Goal: Task Accomplishment & Management: Complete application form

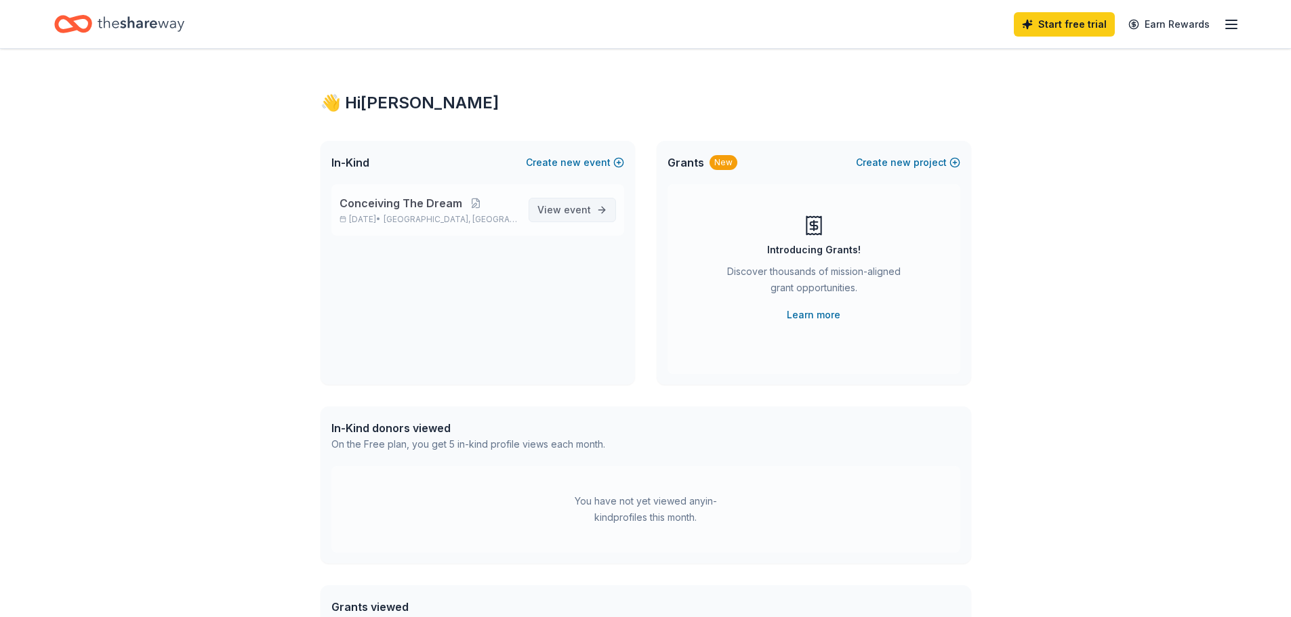
click at [585, 205] on span "event" at bounding box center [577, 210] width 27 height 12
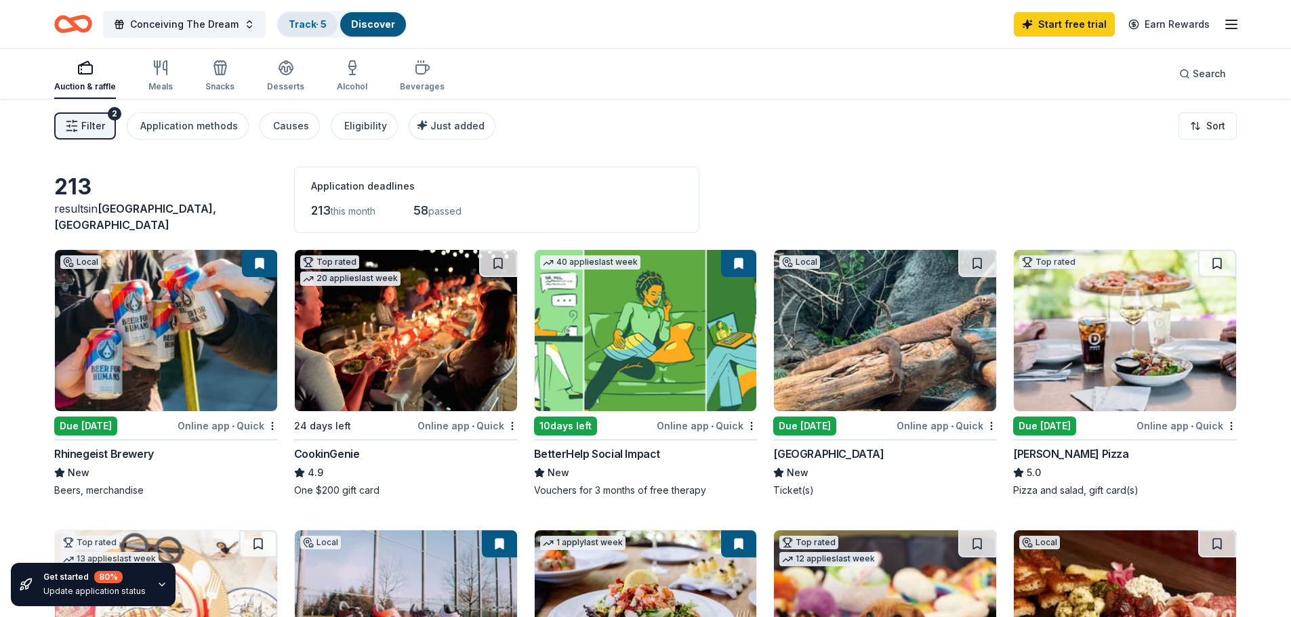
click at [317, 23] on link "Track · 5" at bounding box center [308, 24] width 38 height 12
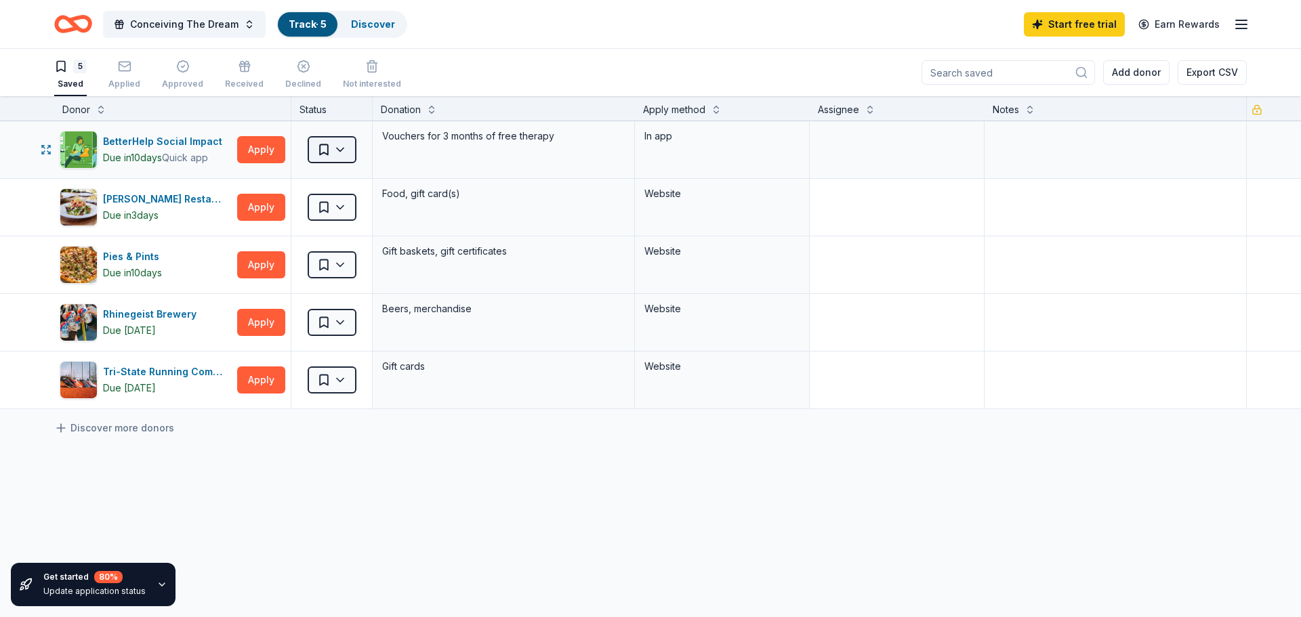
click at [338, 153] on html "Conceiving The Dream Track · 5 Discover Start free trial Earn Rewards 5 Saved A…" at bounding box center [650, 308] width 1301 height 617
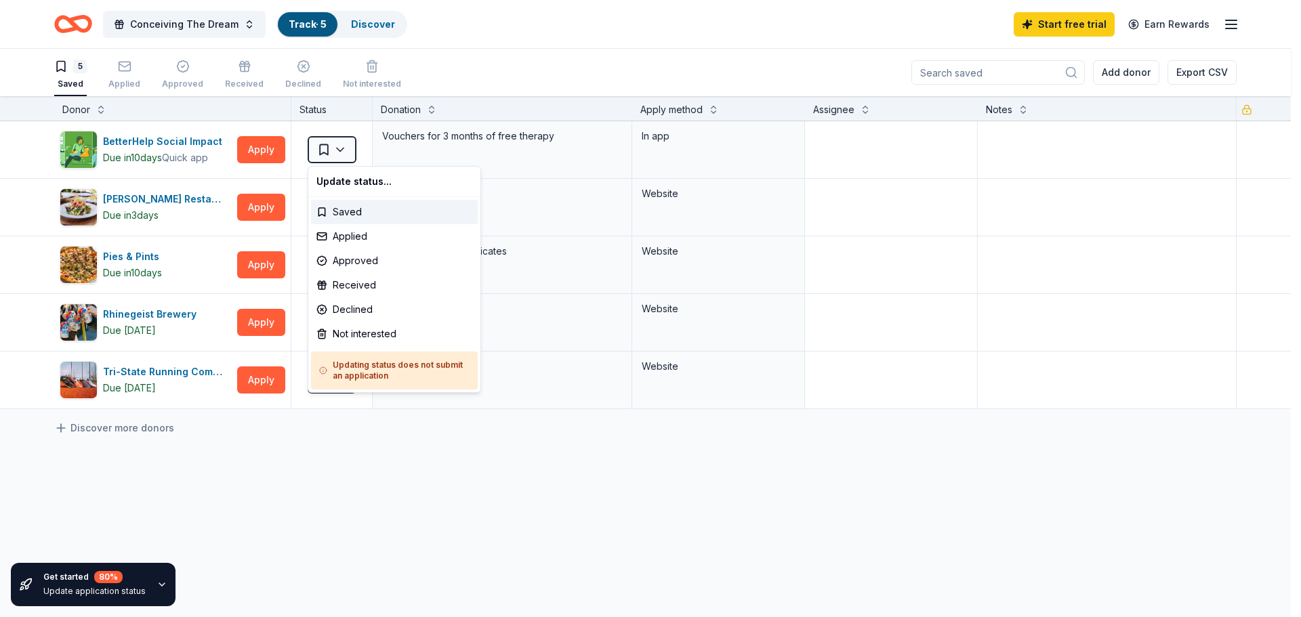
click at [382, 470] on html "Conceiving The Dream Track · 5 Discover Start free trial Earn Rewards 5 Saved A…" at bounding box center [650, 308] width 1301 height 617
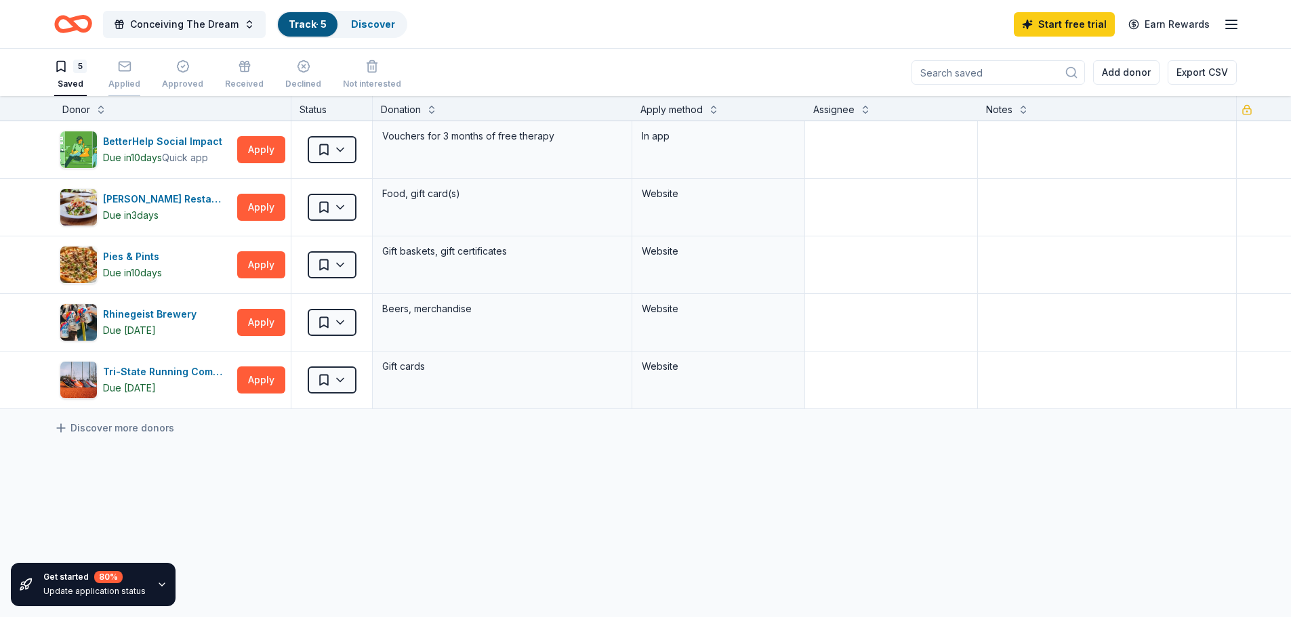
click at [111, 68] on div "button" at bounding box center [124, 67] width 32 height 14
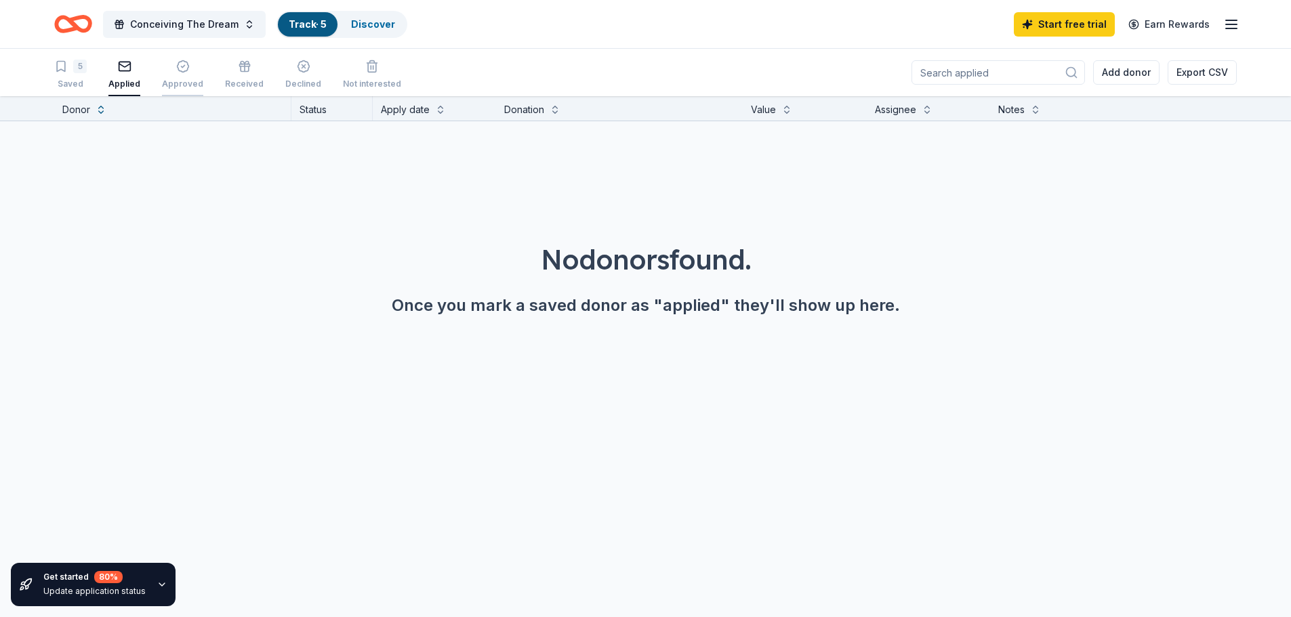
click at [185, 66] on icon "button" at bounding box center [183, 67] width 12 height 12
click at [241, 67] on icon "button" at bounding box center [245, 67] width 14 height 14
click at [79, 64] on div "5" at bounding box center [80, 67] width 14 height 14
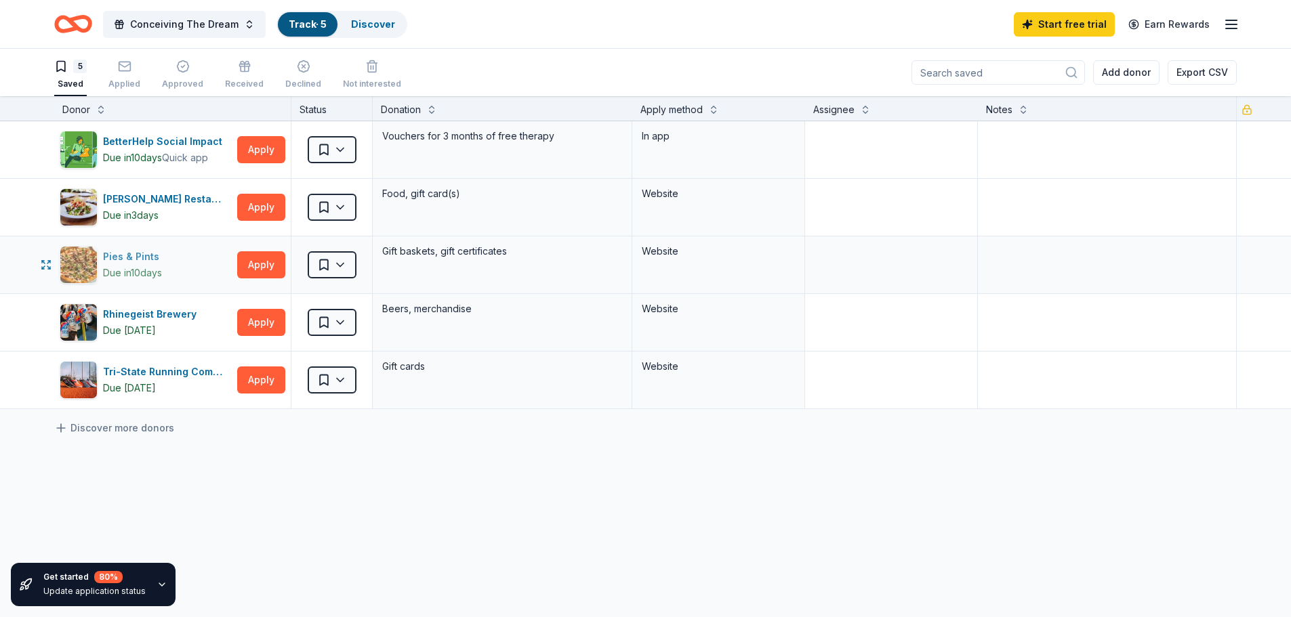
click at [114, 264] on div "Pies & Pints" at bounding box center [134, 257] width 62 height 16
click at [337, 264] on html "Conceiving The Dream Track · 5 Discover Start free trial Earn Rewards 5 Saved A…" at bounding box center [645, 308] width 1291 height 617
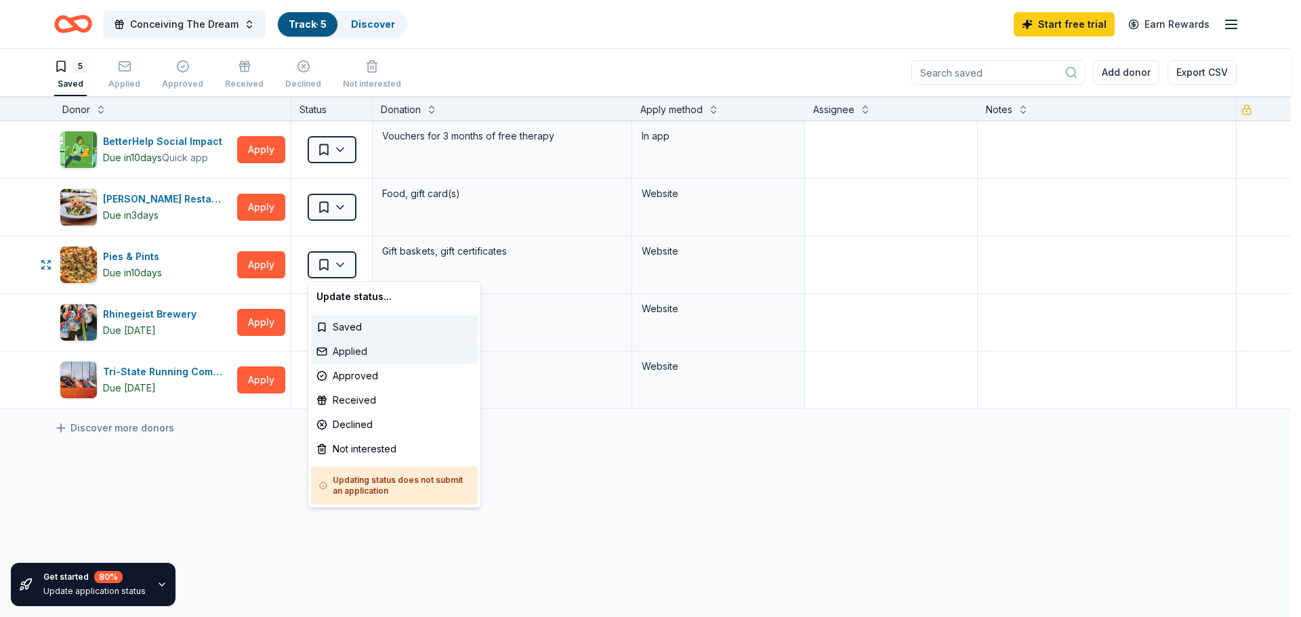
click at [351, 343] on div "Applied" at bounding box center [394, 351] width 167 height 24
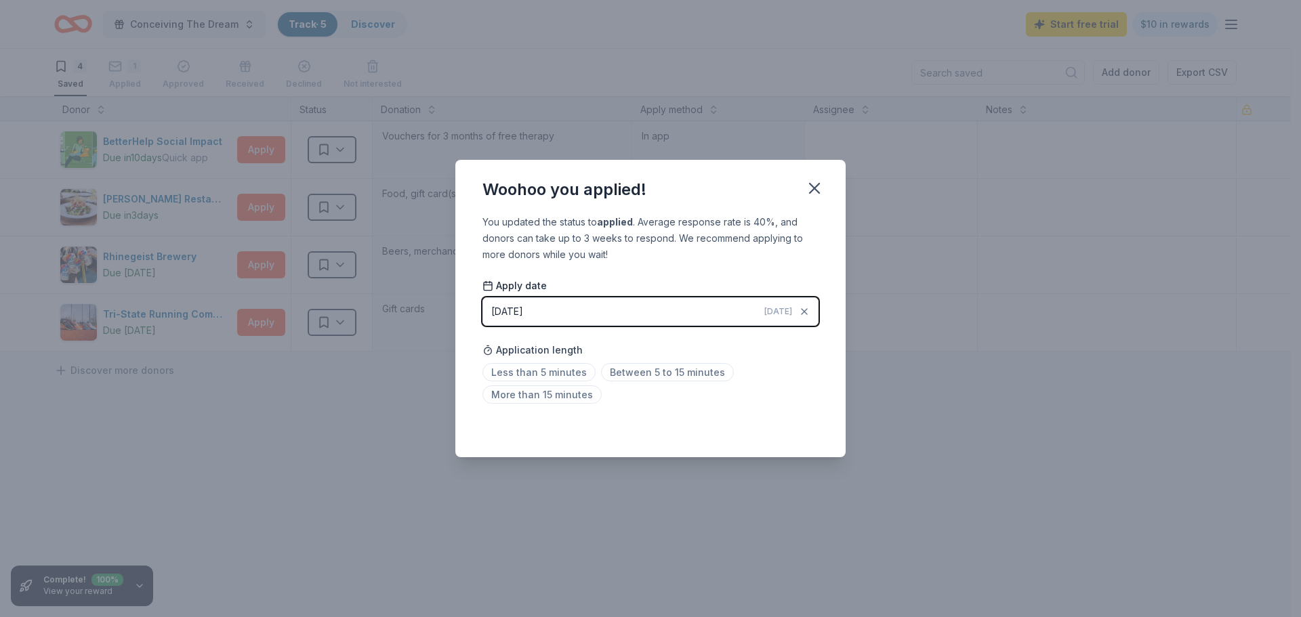
click at [595, 306] on button "10/01/2025 Today" at bounding box center [650, 311] width 336 height 28
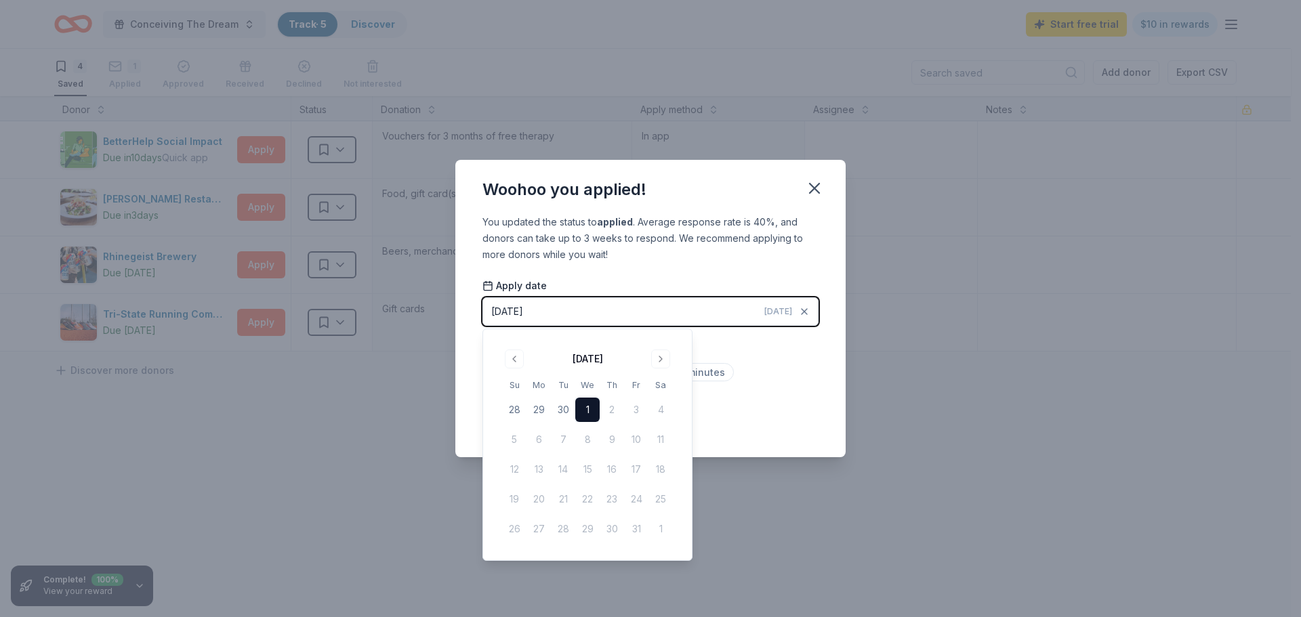
click at [586, 411] on button "1" at bounding box center [587, 410] width 24 height 24
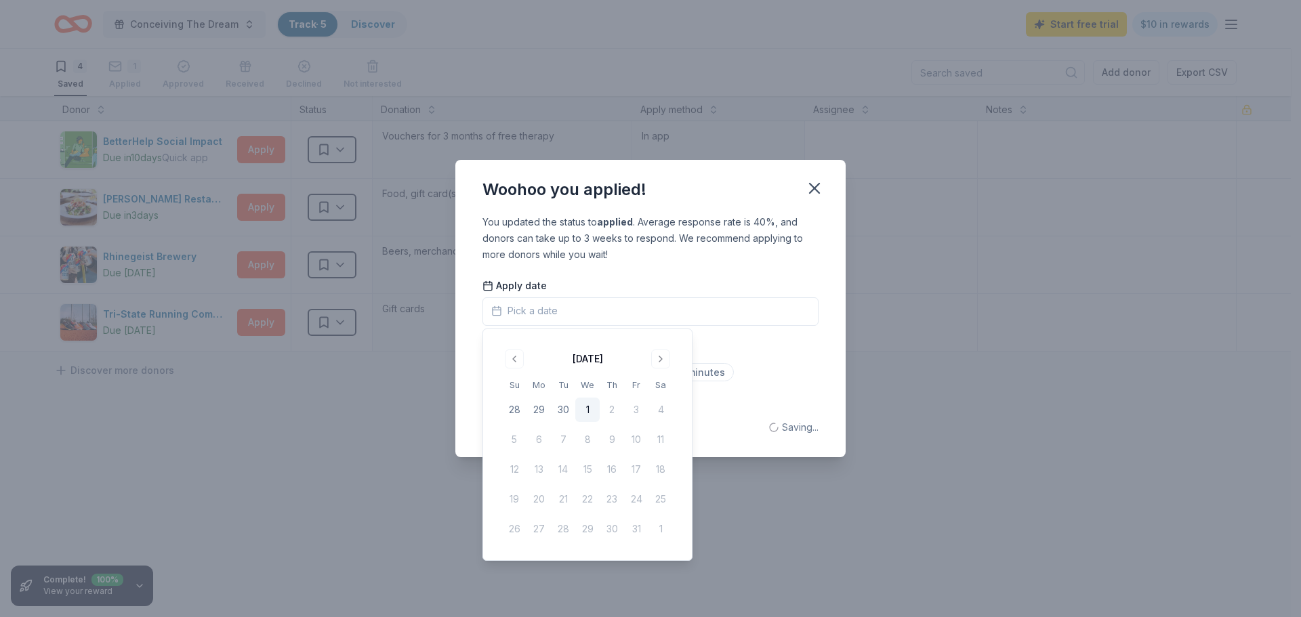
click at [724, 422] on div "Saving..." at bounding box center [650, 427] width 336 height 16
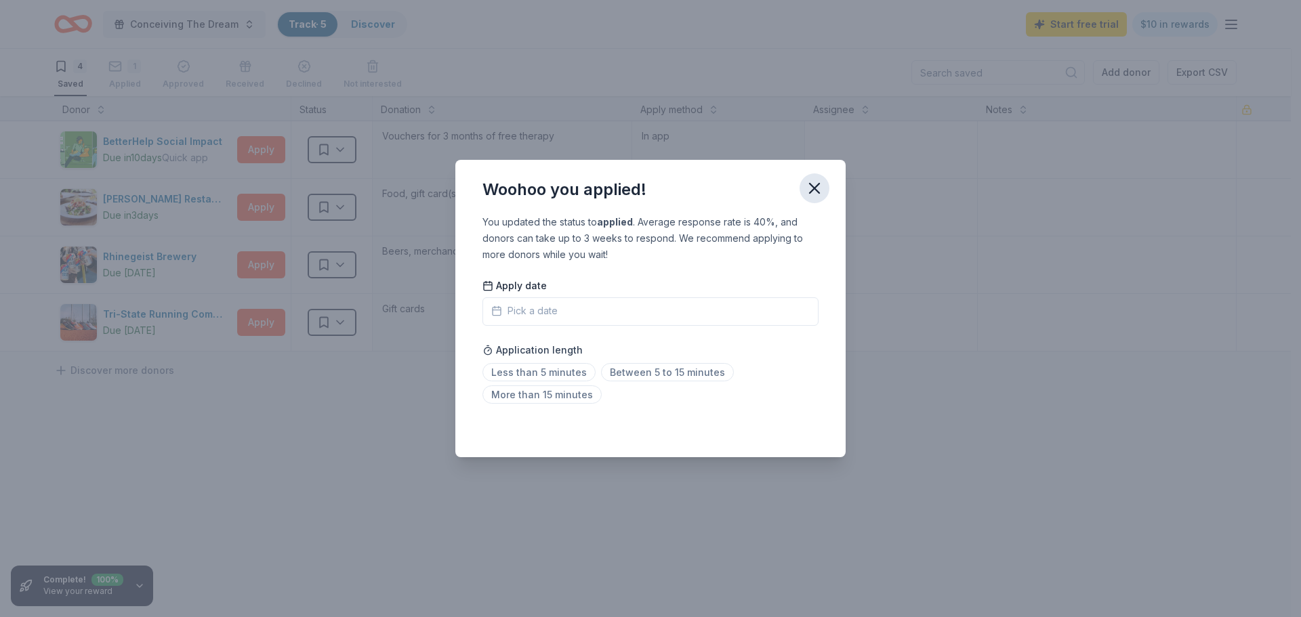
click at [812, 182] on icon "button" at bounding box center [814, 188] width 19 height 19
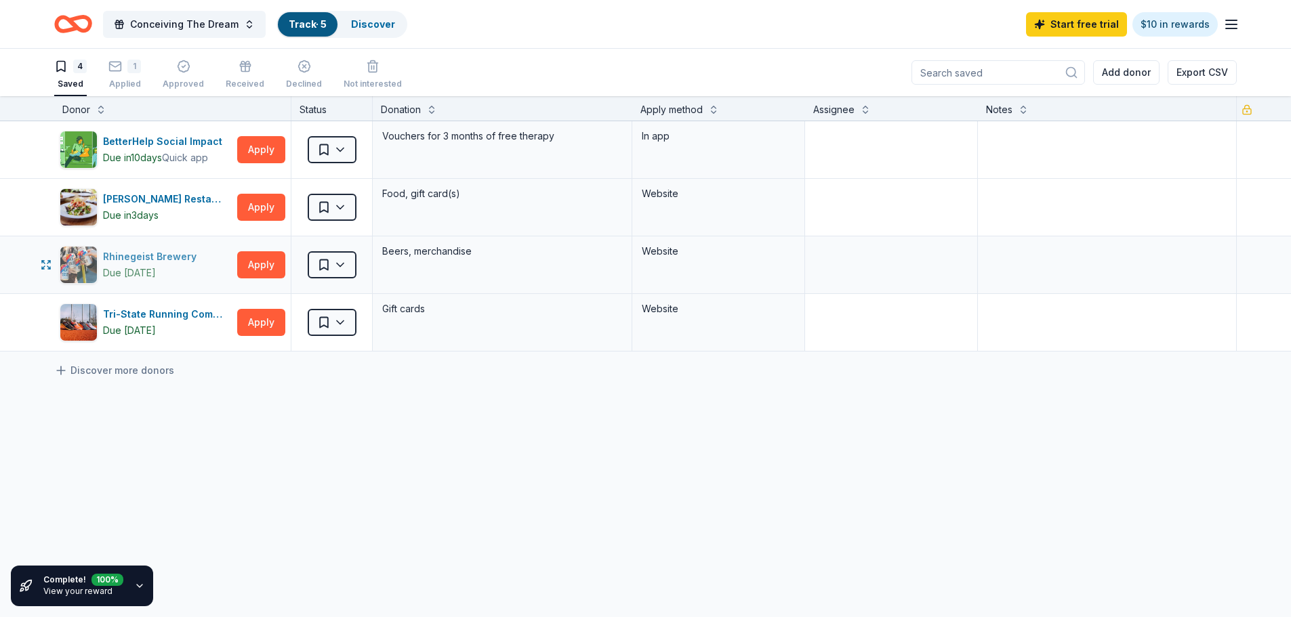
click at [158, 259] on div "Rhinegeist Brewery" at bounding box center [152, 257] width 99 height 16
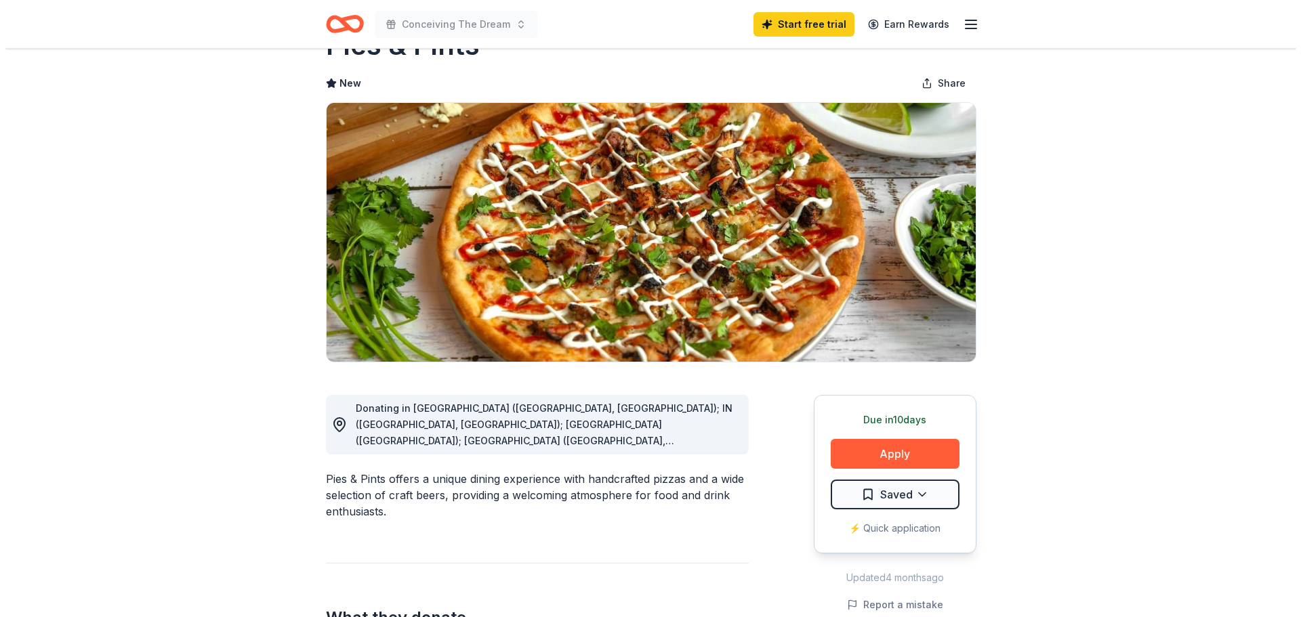
scroll to position [90, 0]
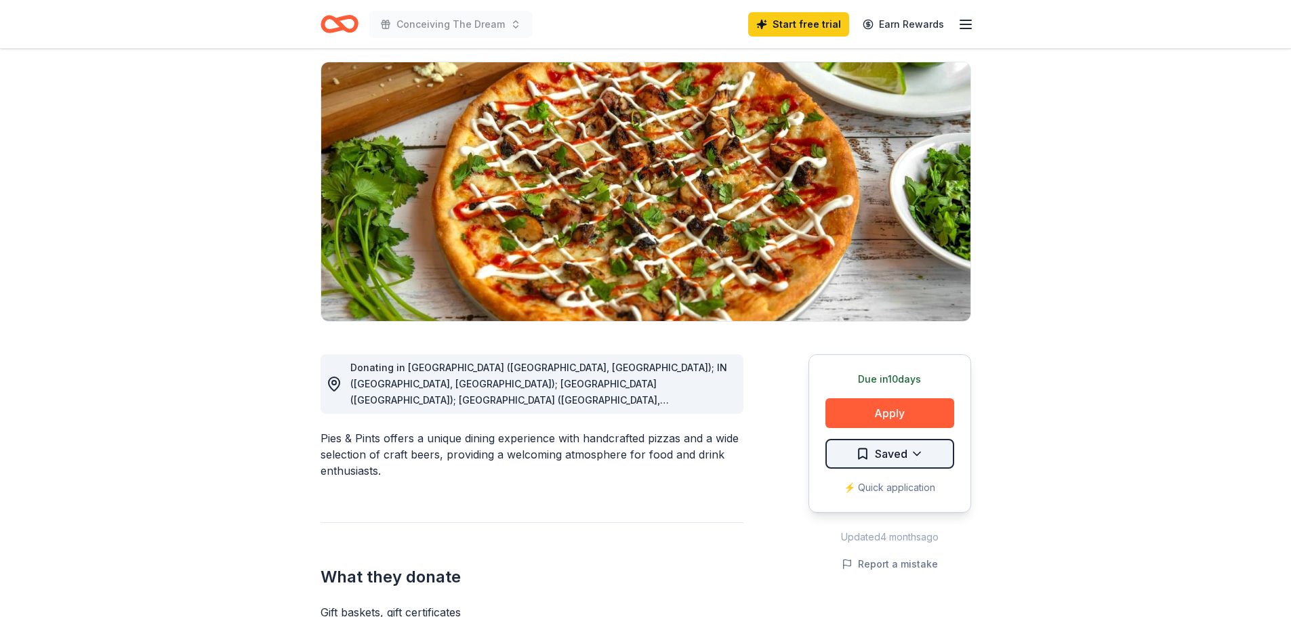
click at [916, 453] on html "Conceiving The Dream Start free trial Earn Rewards Due in 10 days Share Pies & …" at bounding box center [645, 218] width 1291 height 617
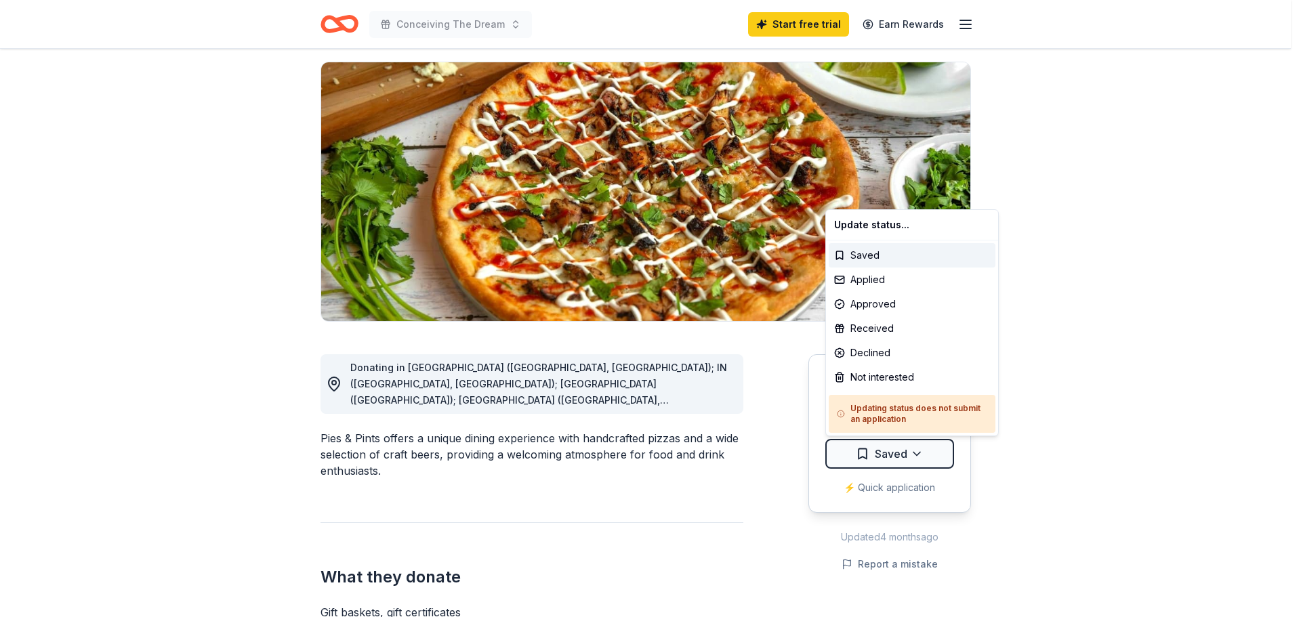
click at [920, 455] on html "Conceiving The Dream Start free trial Earn Rewards Due in 10 days Share Pies & …" at bounding box center [650, 218] width 1301 height 617
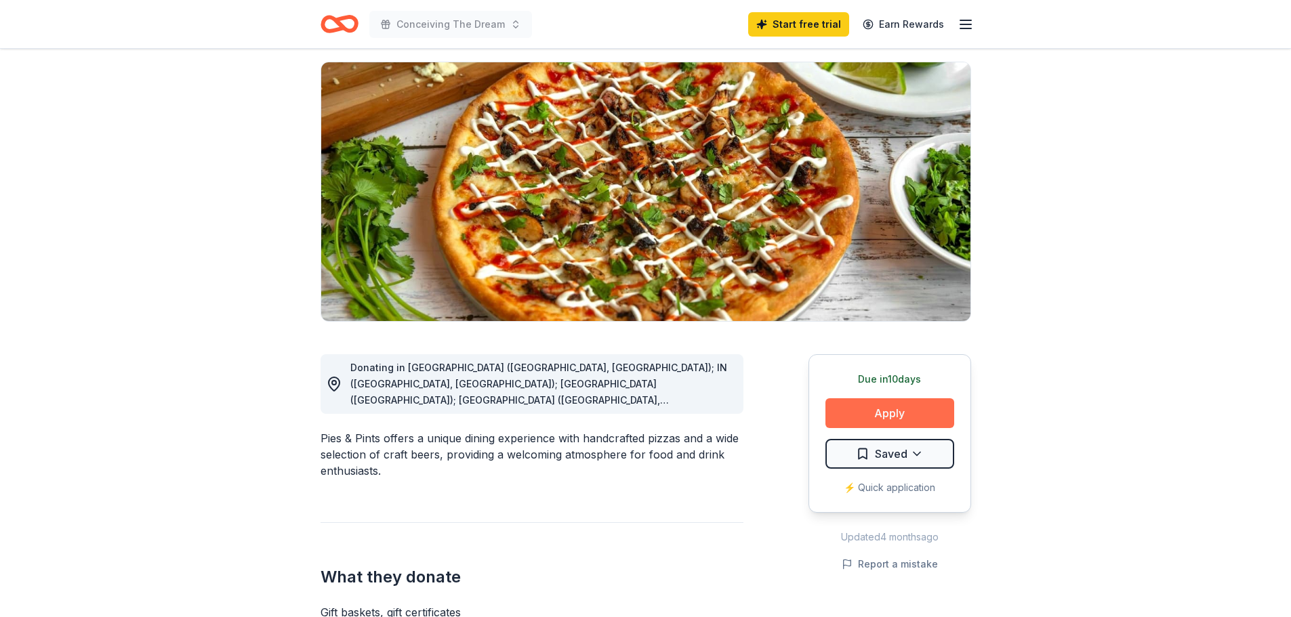
click at [916, 428] on button "Apply" at bounding box center [889, 413] width 129 height 30
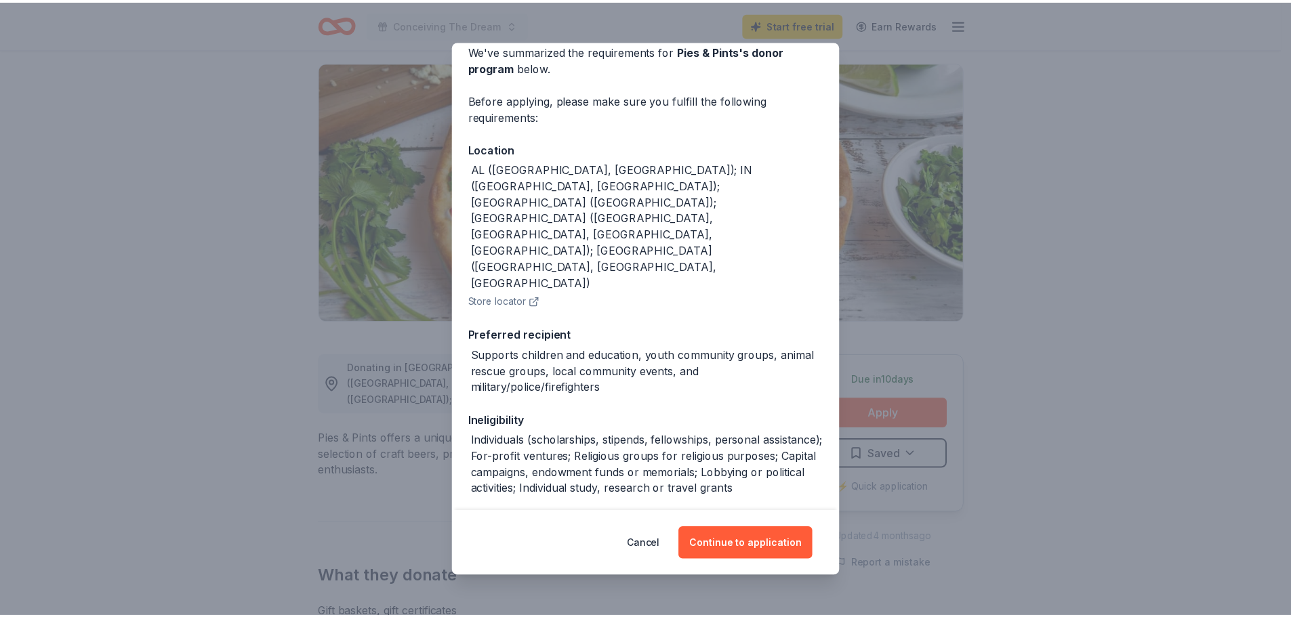
scroll to position [110, 0]
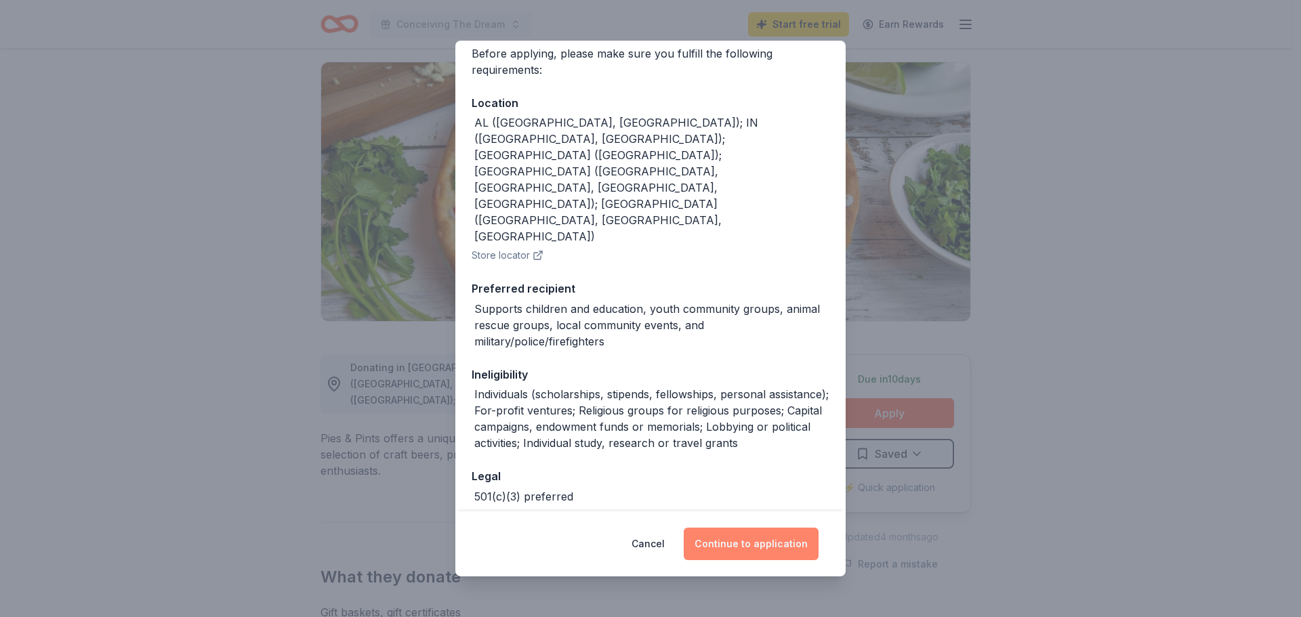
click at [742, 549] on button "Continue to application" at bounding box center [751, 544] width 135 height 33
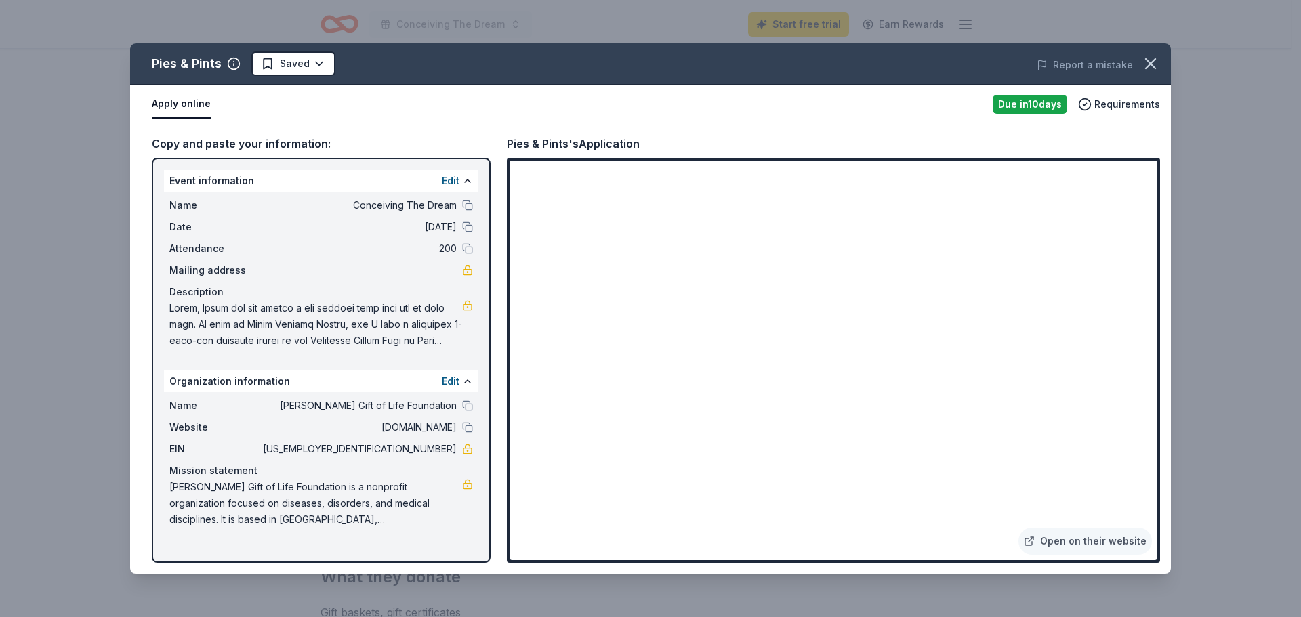
drag, startPoint x: 465, startPoint y: 406, endPoint x: 518, endPoint y: 354, distance: 74.3
click at [466, 406] on button at bounding box center [467, 405] width 11 height 11
click at [1155, 65] on icon "button" at bounding box center [1150, 63] width 19 height 19
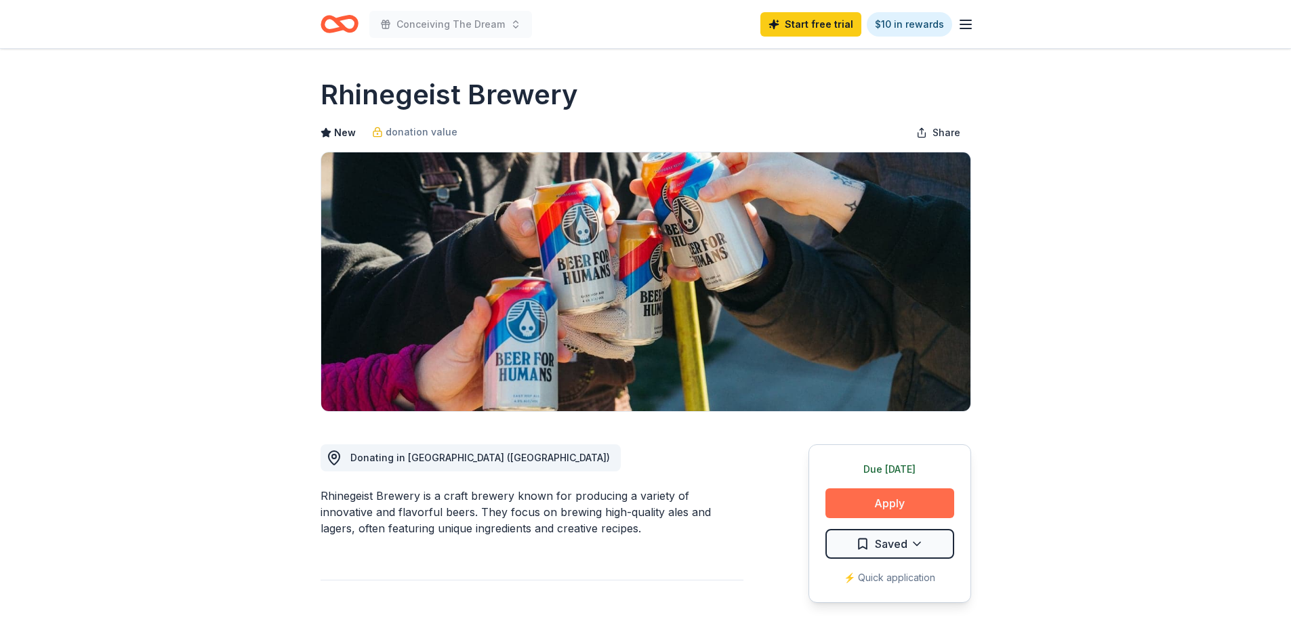
click at [913, 504] on button "Apply" at bounding box center [889, 504] width 129 height 30
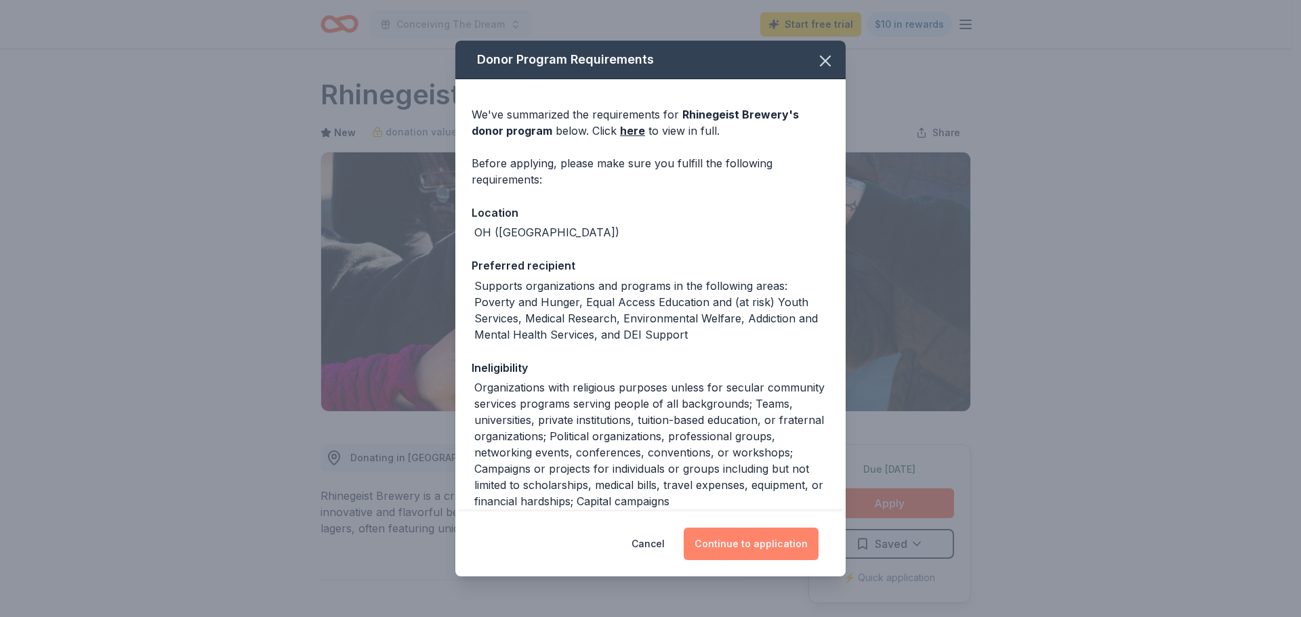
click at [773, 550] on button "Continue to application" at bounding box center [751, 544] width 135 height 33
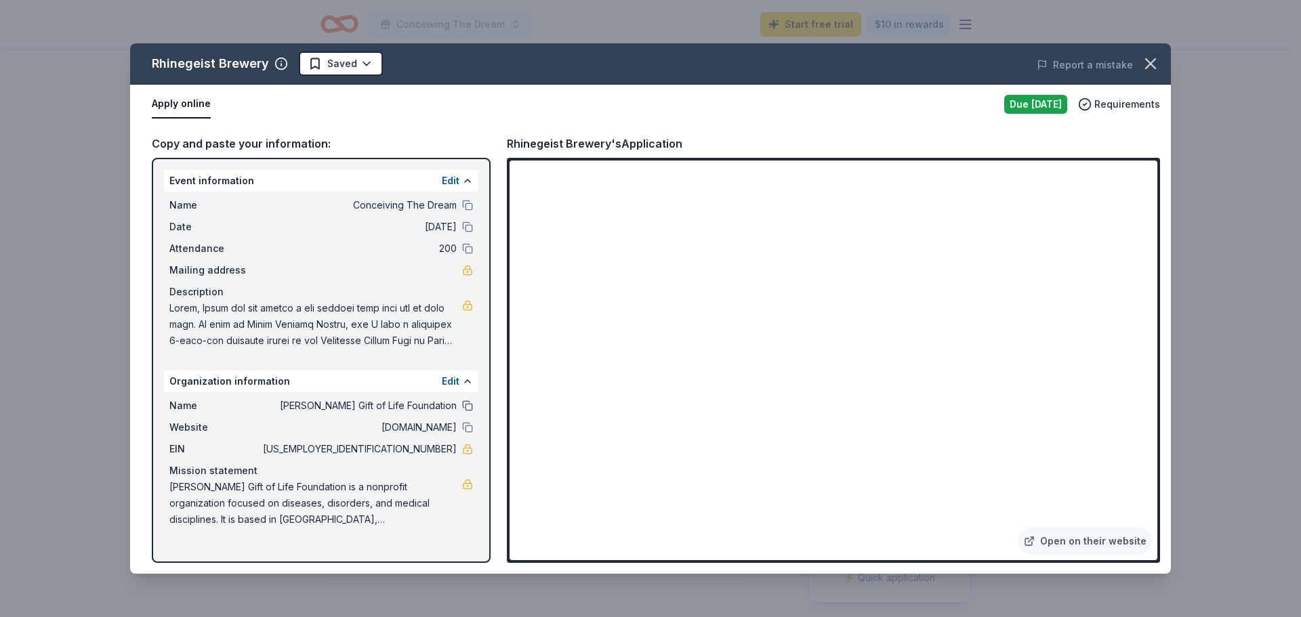
click at [466, 404] on button at bounding box center [467, 405] width 11 height 11
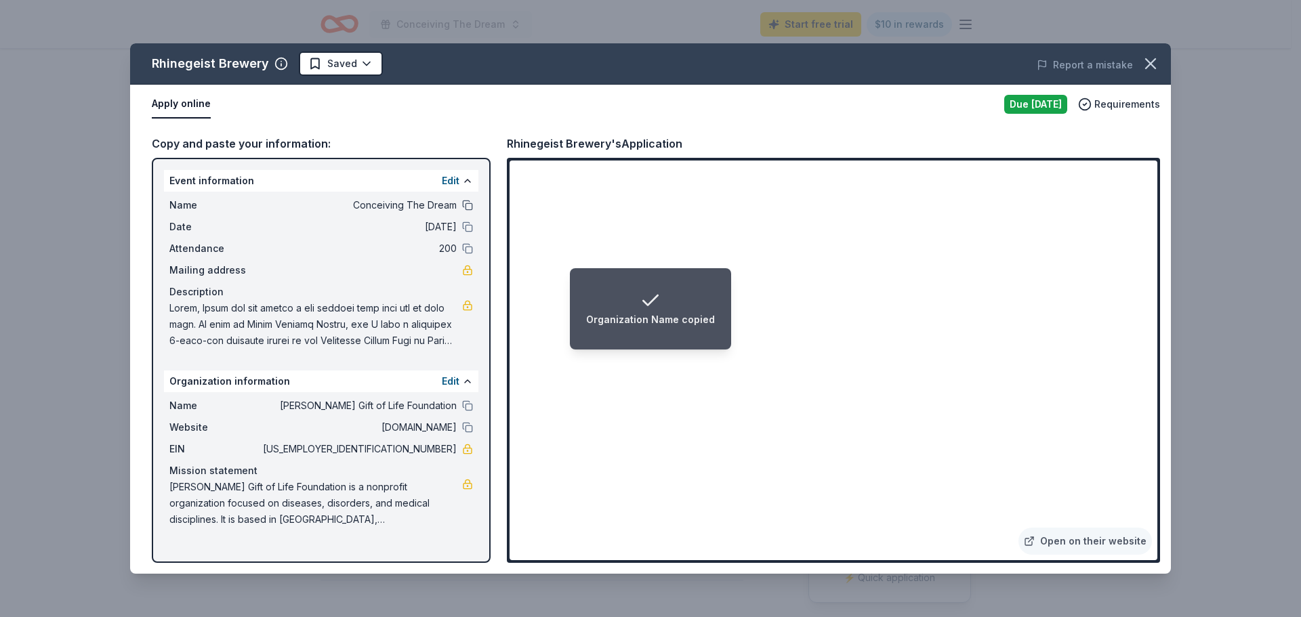
click at [468, 208] on button at bounding box center [467, 205] width 11 height 11
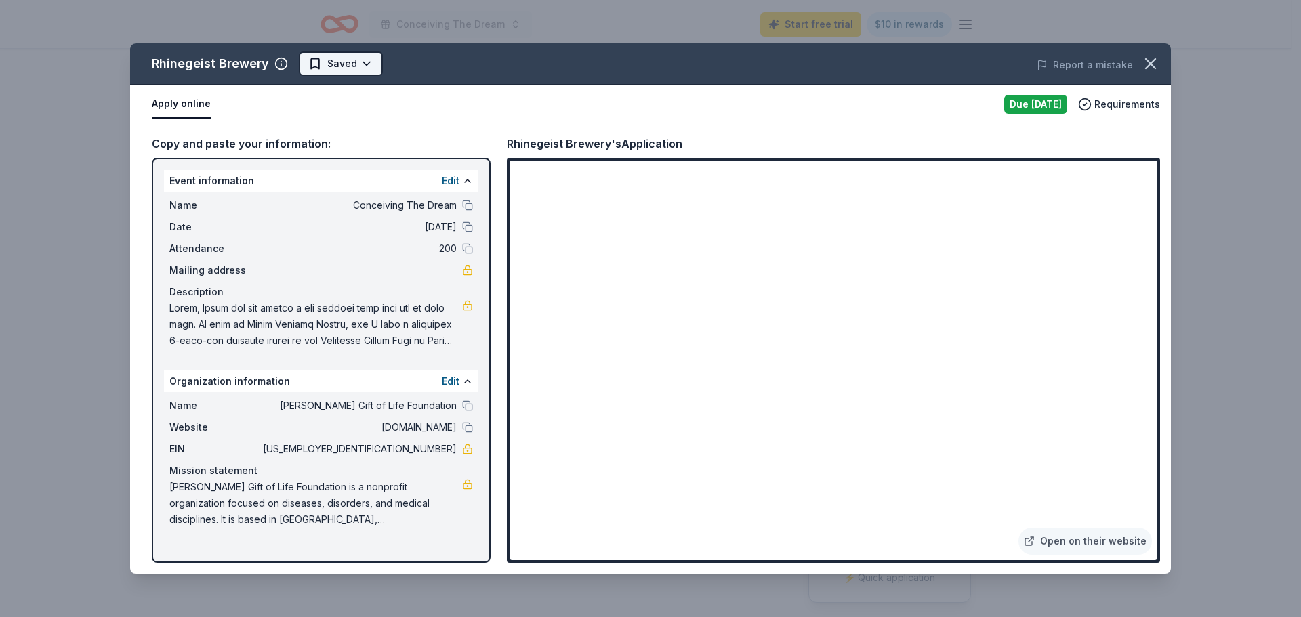
click at [350, 64] on html "Conceiving The Dream Start free trial $10 in rewards Due [DATE] Share Rhinegeis…" at bounding box center [650, 308] width 1301 height 617
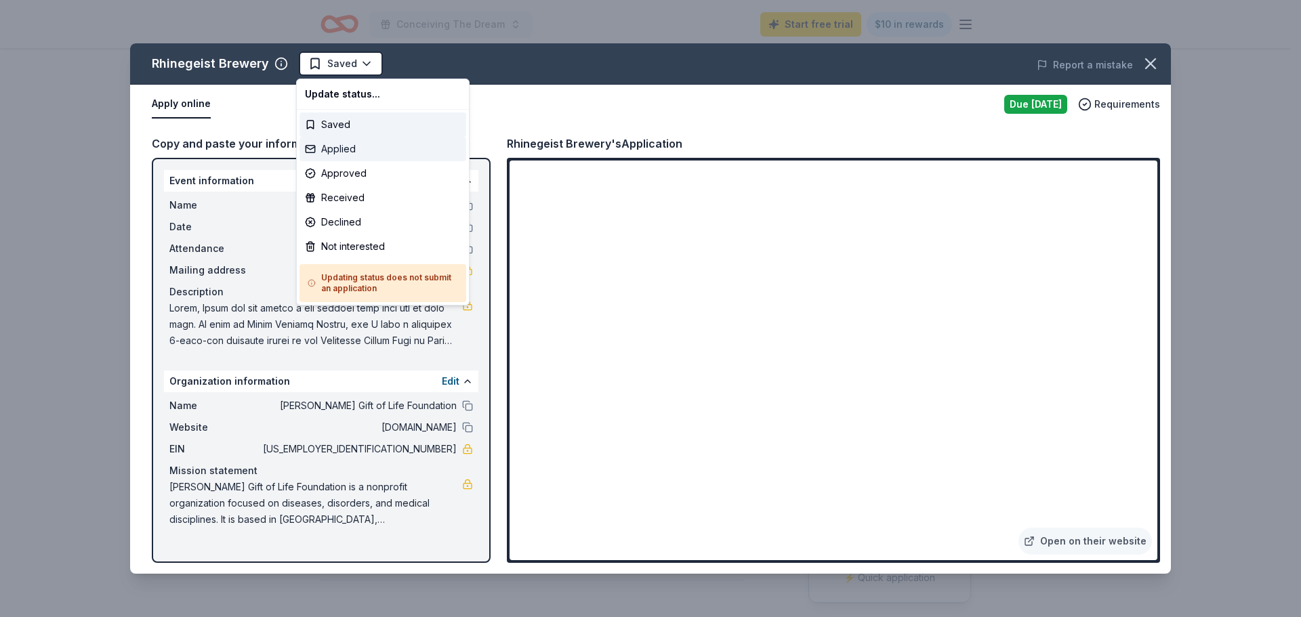
click at [342, 144] on div "Applied" at bounding box center [383, 149] width 167 height 24
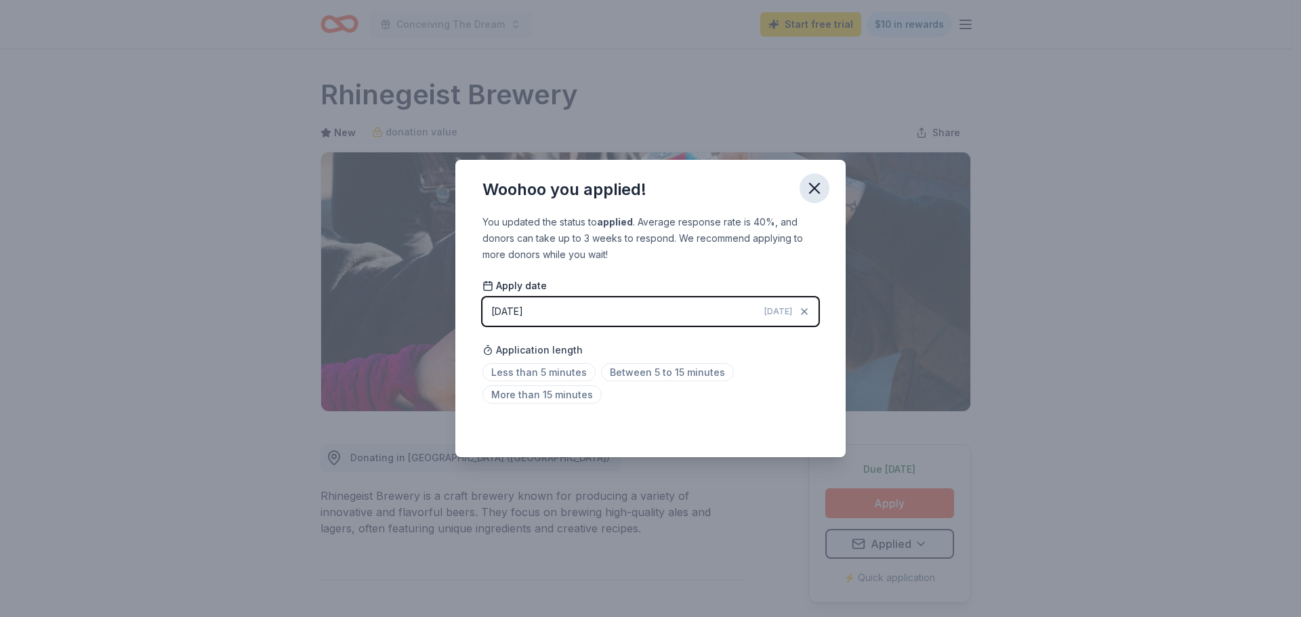
click at [815, 188] on icon "button" at bounding box center [814, 188] width 9 height 9
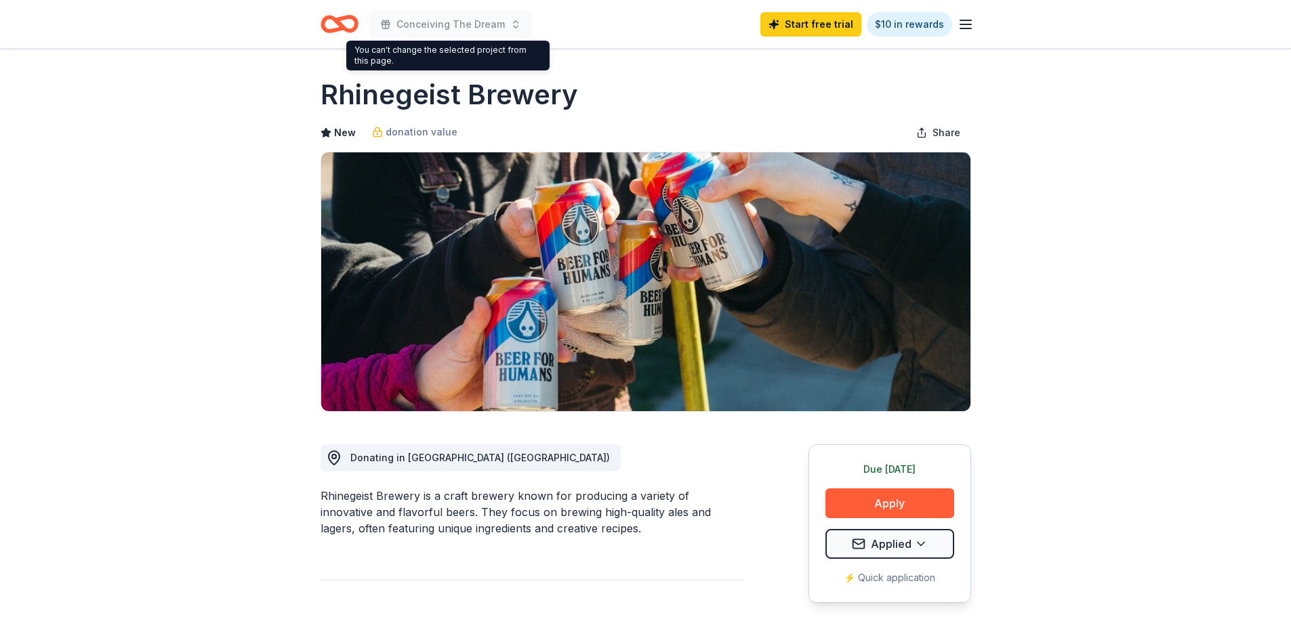
click at [342, 14] on icon "Home" at bounding box center [340, 24] width 38 height 32
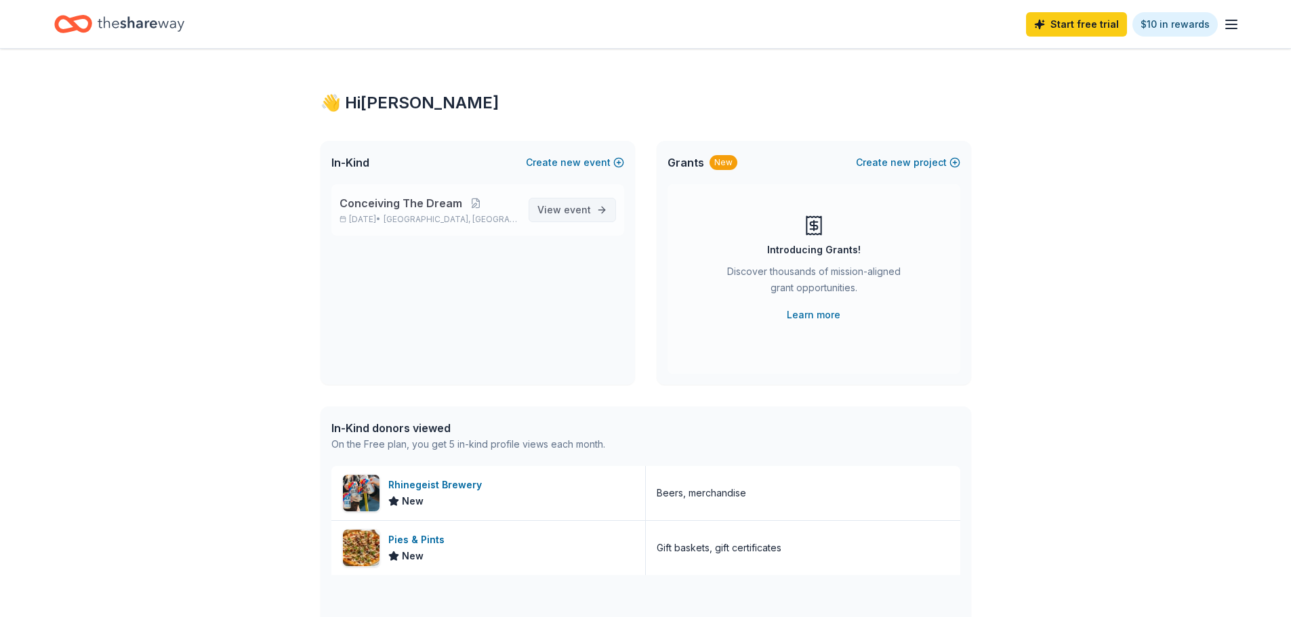
click at [575, 204] on span "event" at bounding box center [577, 210] width 27 height 12
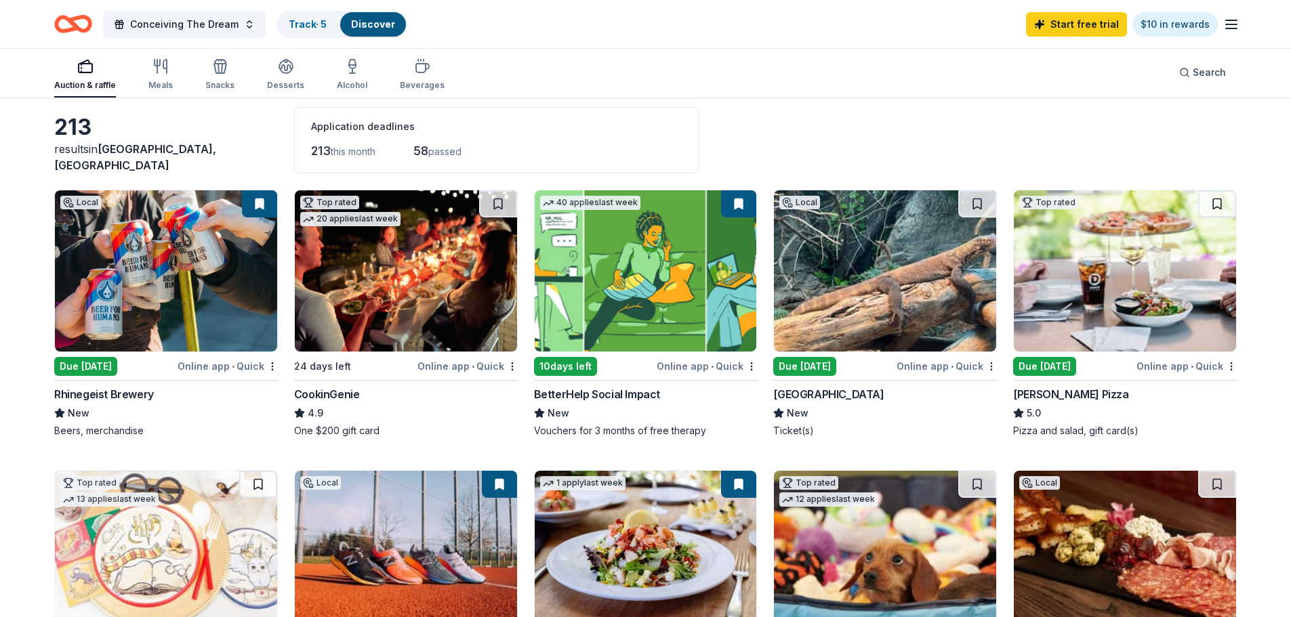
scroll to position [90, 0]
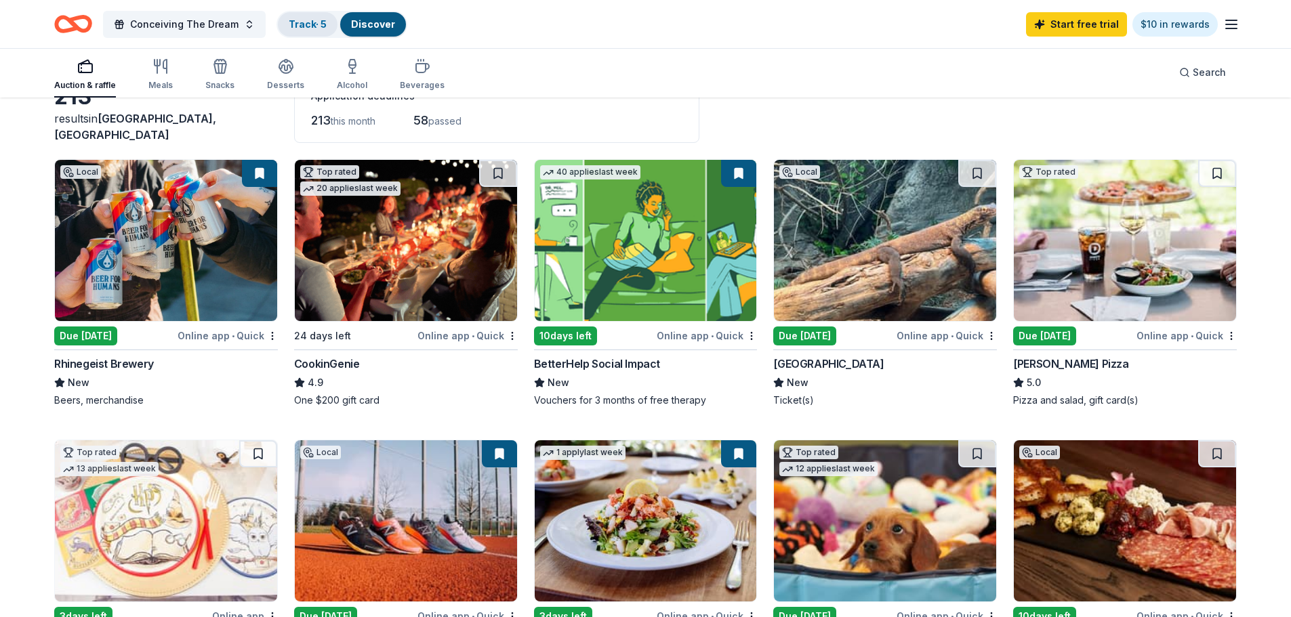
click at [302, 25] on link "Track · 5" at bounding box center [308, 24] width 38 height 12
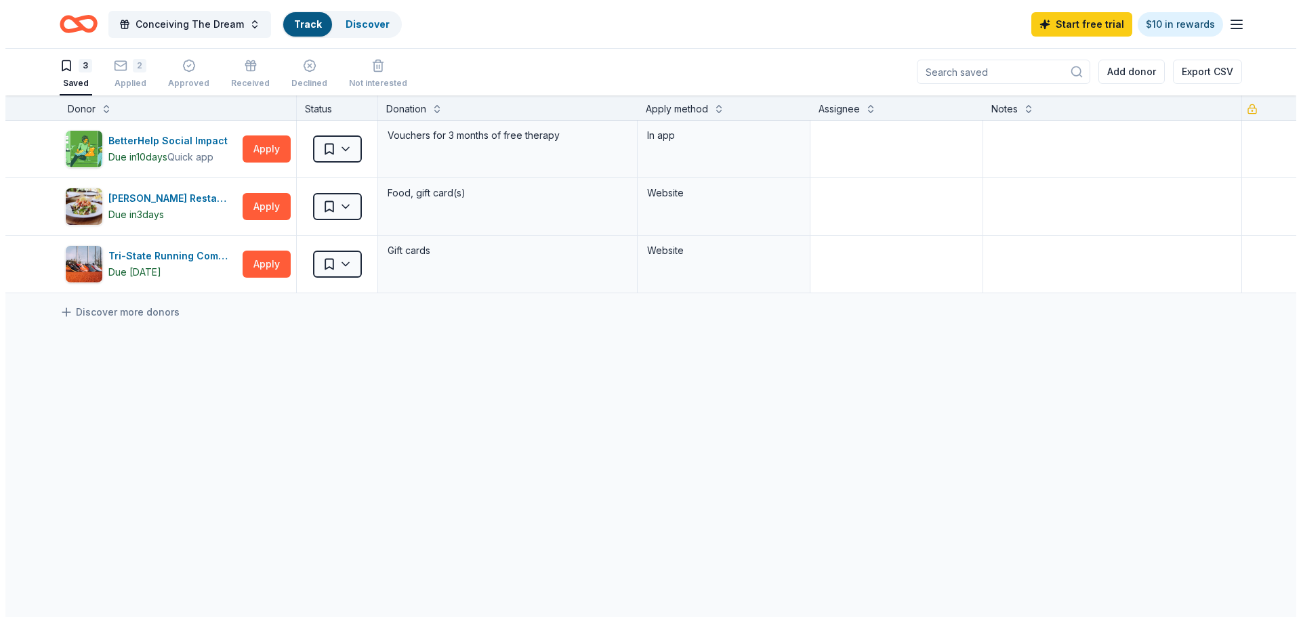
scroll to position [1, 0]
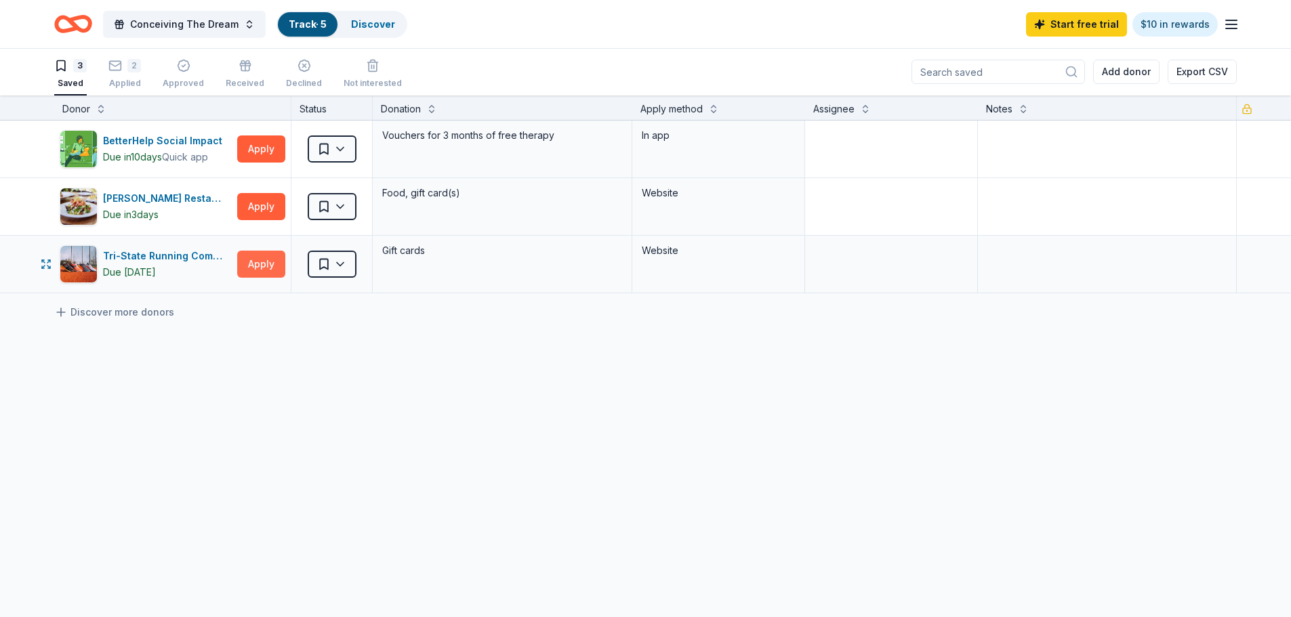
click at [266, 269] on button "Apply" at bounding box center [261, 264] width 48 height 27
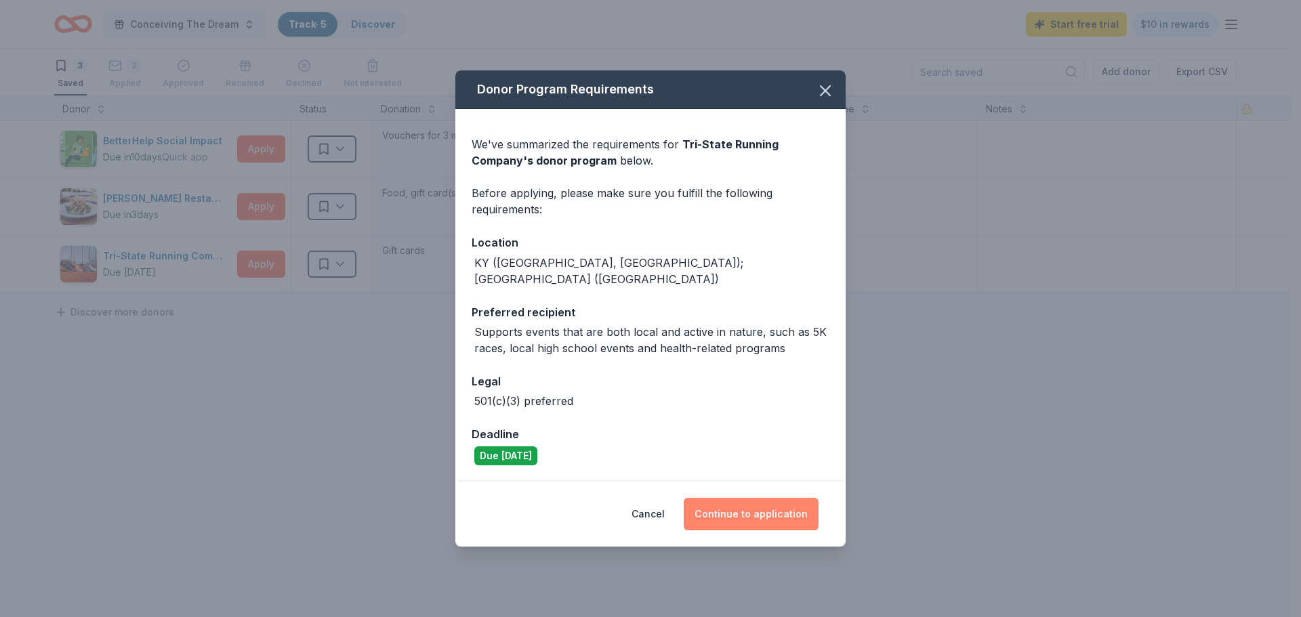
click at [731, 498] on button "Continue to application" at bounding box center [751, 514] width 135 height 33
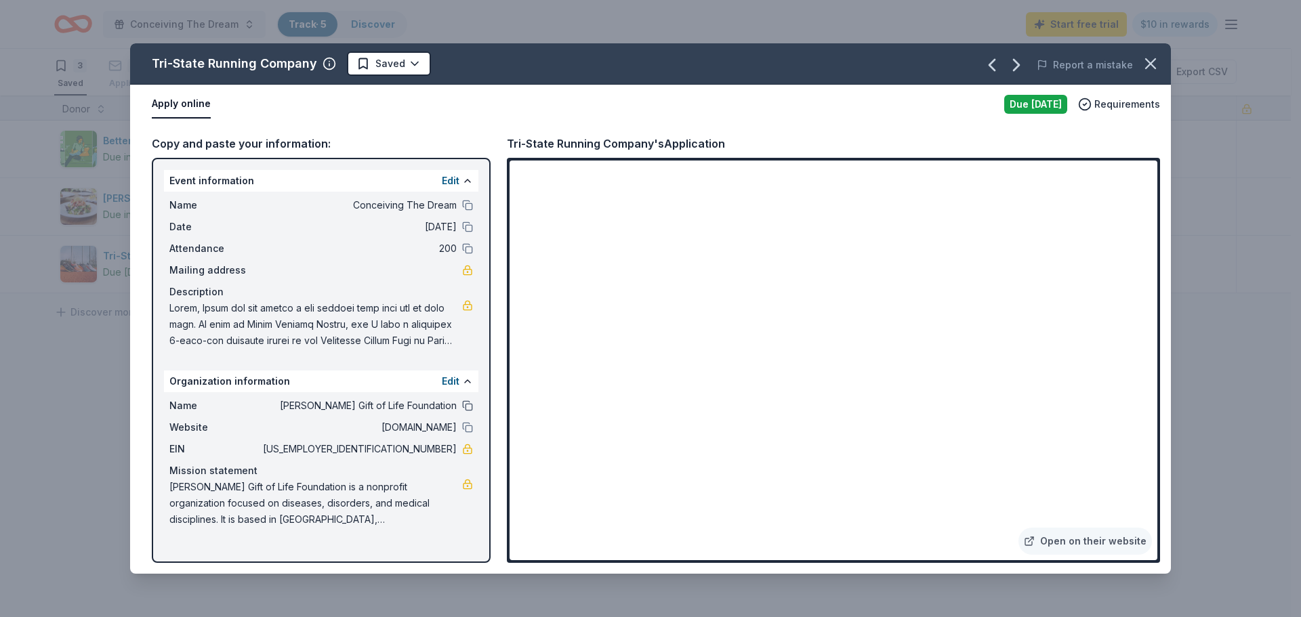
click at [470, 402] on button at bounding box center [467, 405] width 11 height 11
click at [405, 68] on html "10% Conceiving The Dream Track · 5 Discover Start free trial $10 in rewards 3 S…" at bounding box center [650, 307] width 1301 height 617
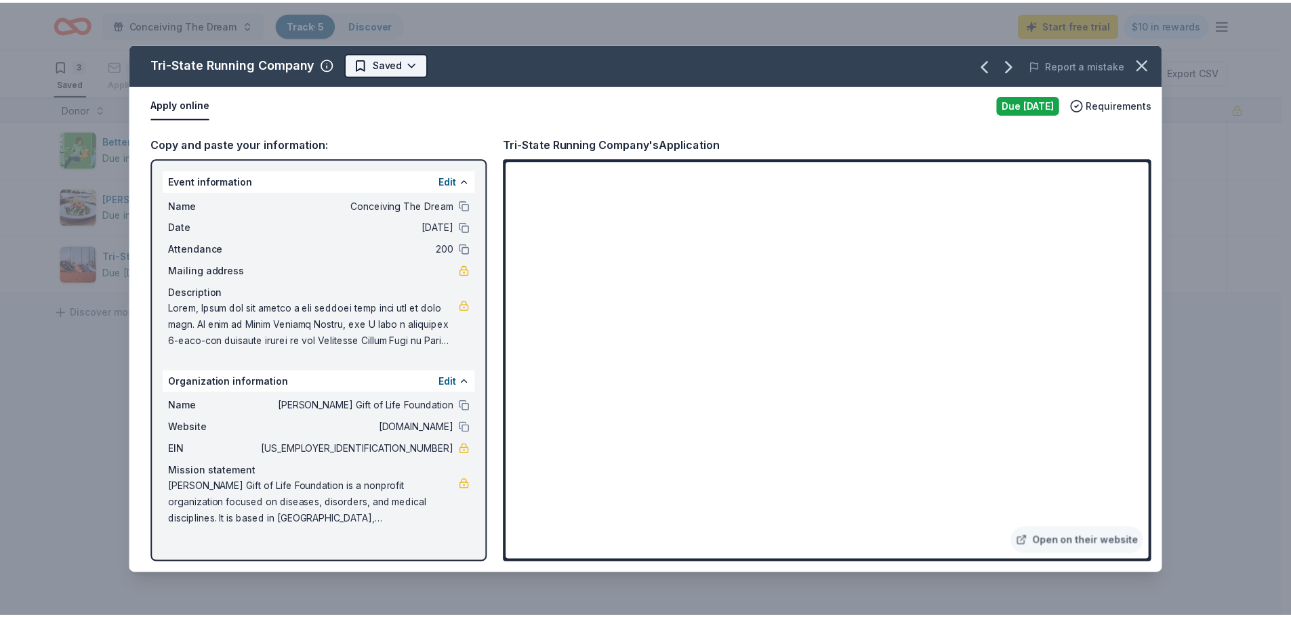
scroll to position [0, 0]
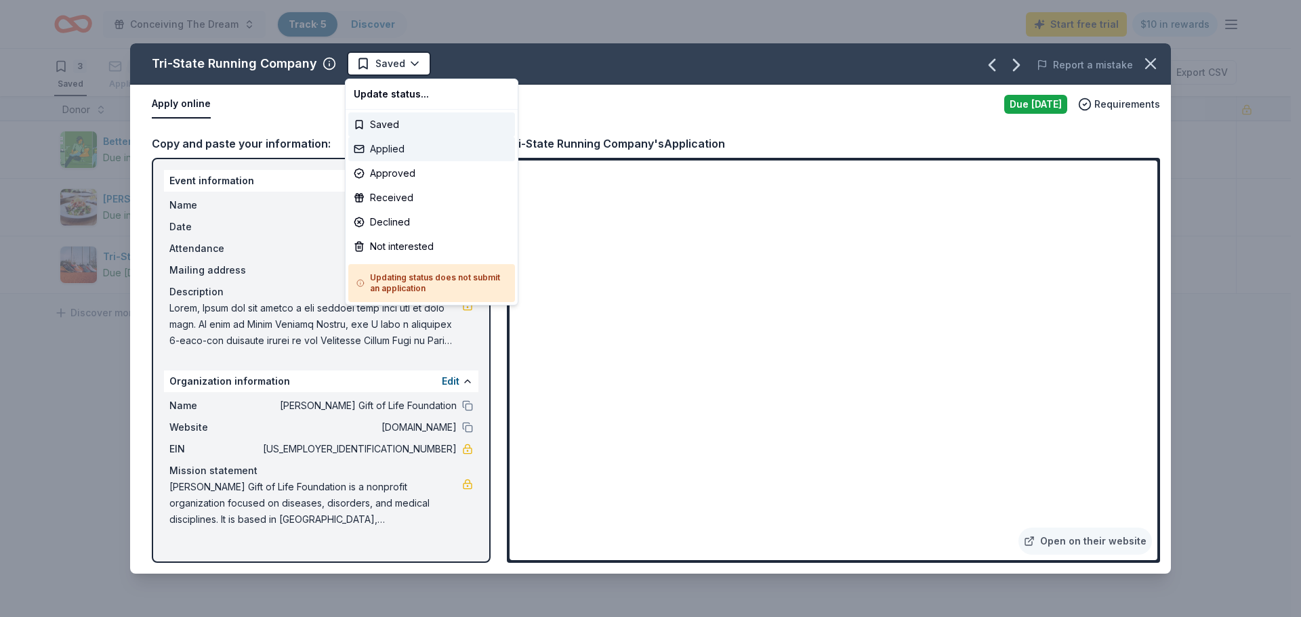
click at [386, 144] on div "Applied" at bounding box center [431, 149] width 167 height 24
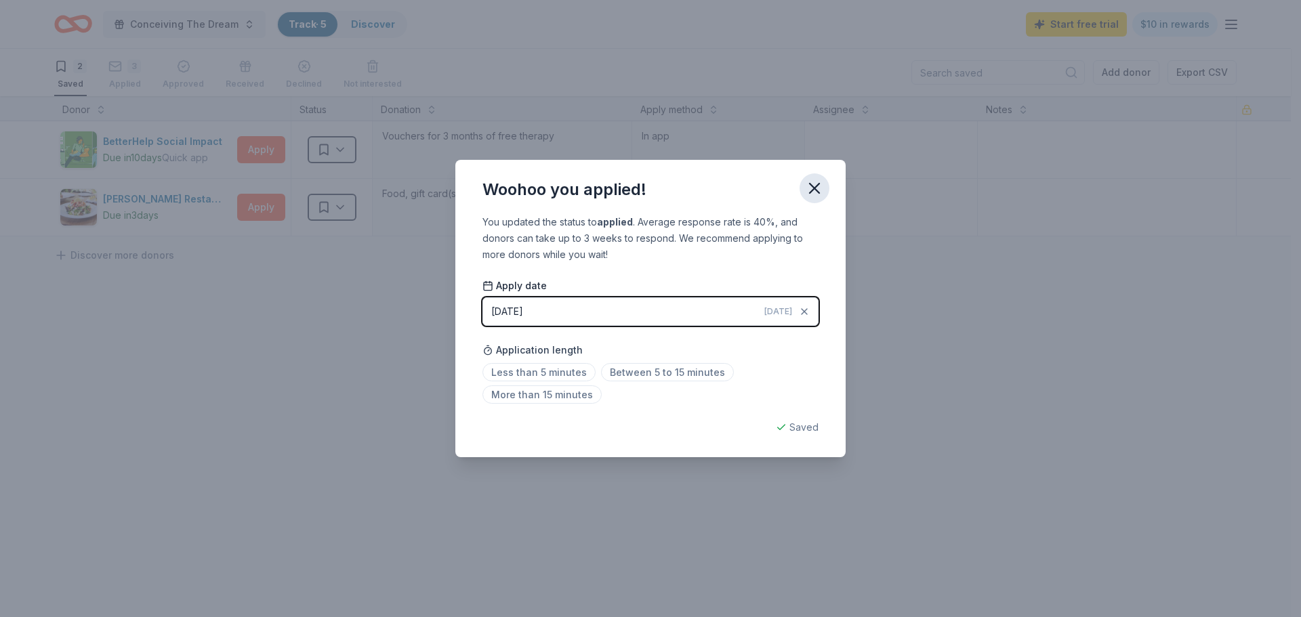
click at [815, 188] on icon "button" at bounding box center [814, 188] width 9 height 9
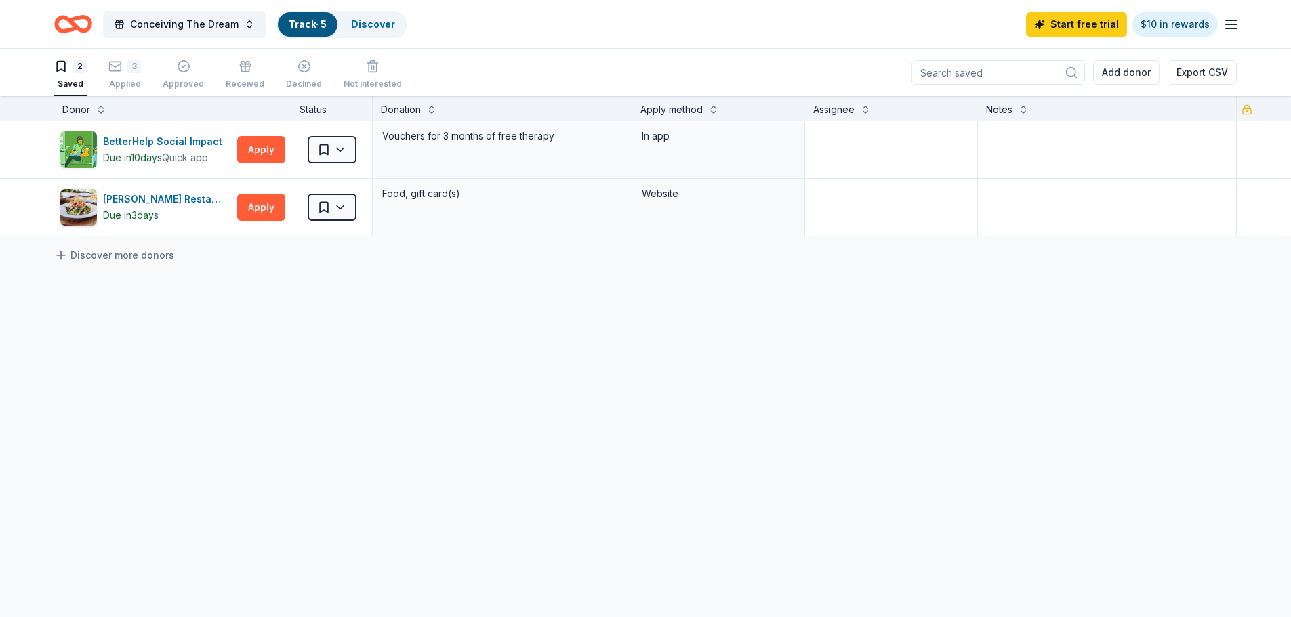
click at [234, 411] on div "BetterHelp Social Impact Due [DATE] Quick app Apply Saved Vouchers for 3 months…" at bounding box center [645, 306] width 1291 height 370
click at [77, 67] on div "2" at bounding box center [80, 67] width 14 height 14
click at [121, 73] on icon "button" at bounding box center [115, 67] width 14 height 14
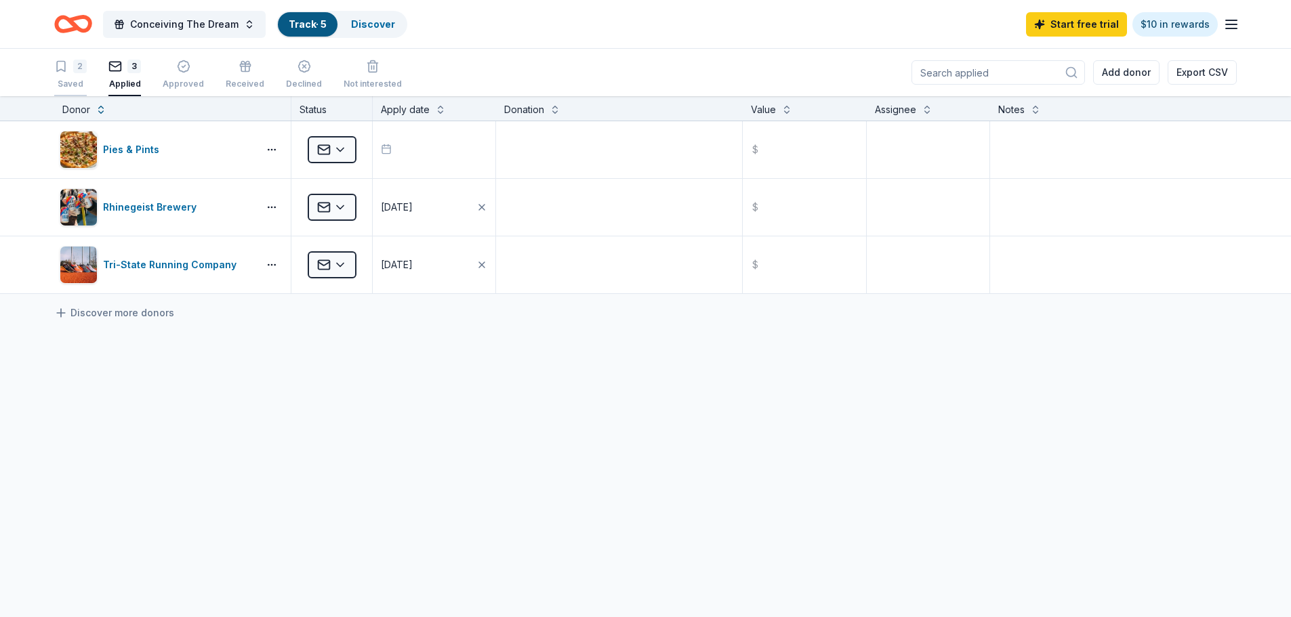
click at [64, 58] on button "2 Saved" at bounding box center [70, 75] width 33 height 42
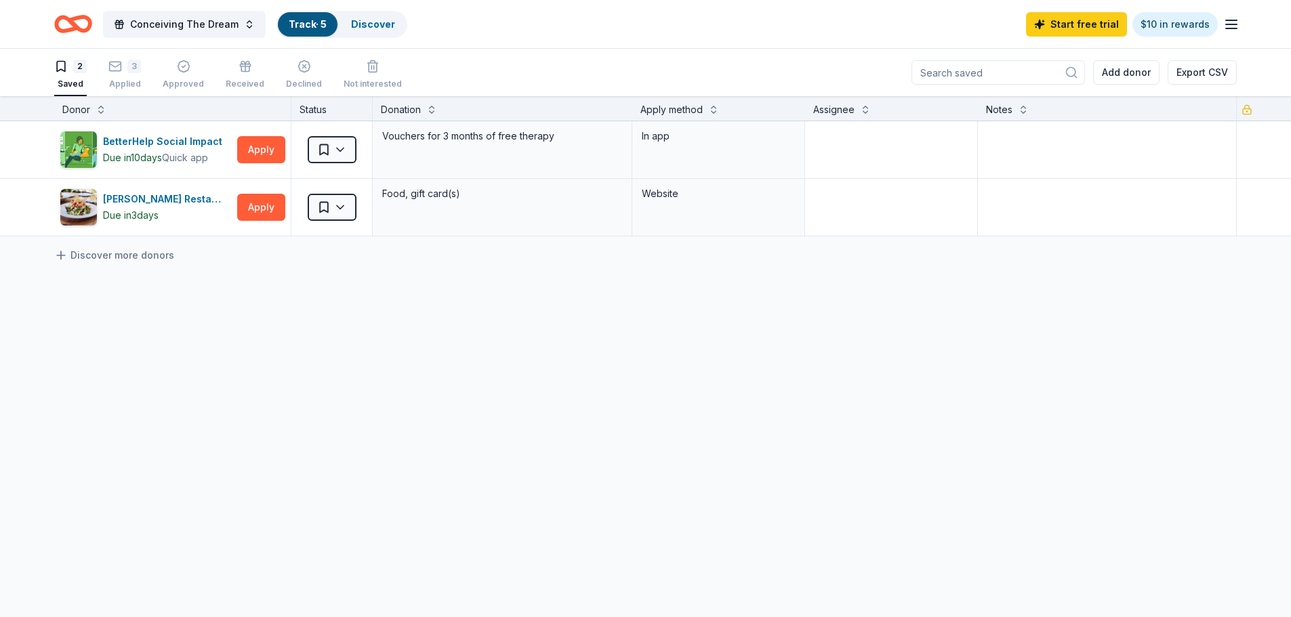
click at [69, 20] on icon "Home" at bounding box center [79, 24] width 21 height 14
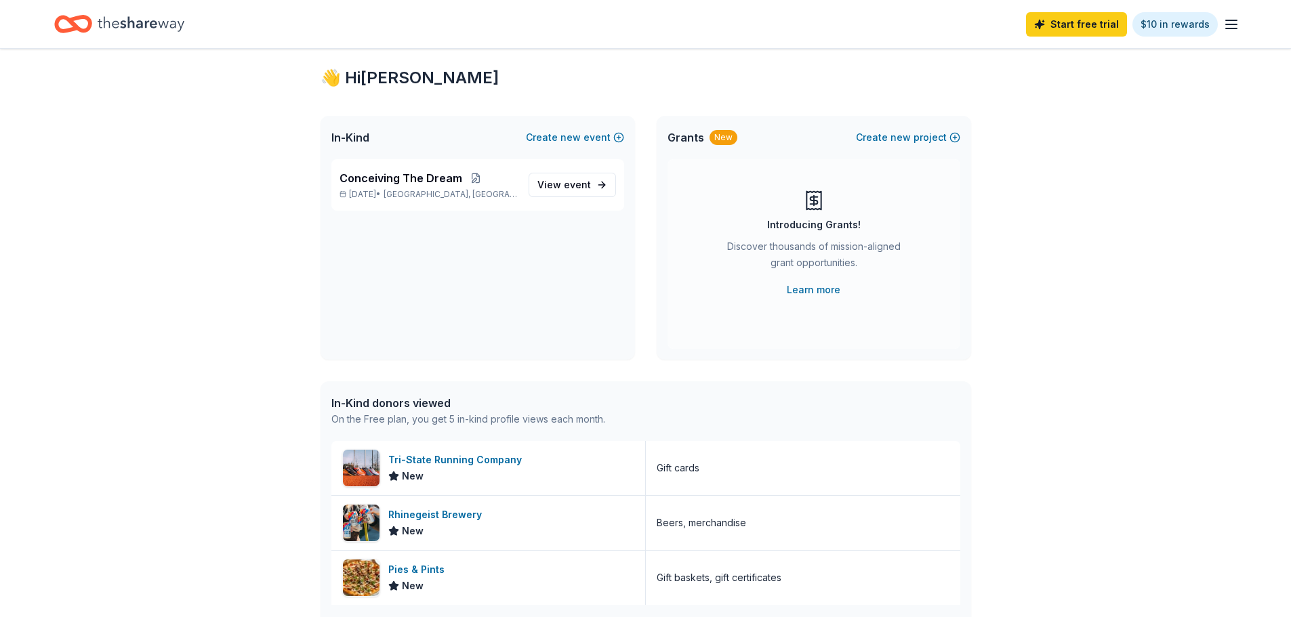
scroll to position [23, 0]
click at [589, 176] on link "View event" at bounding box center [572, 187] width 87 height 24
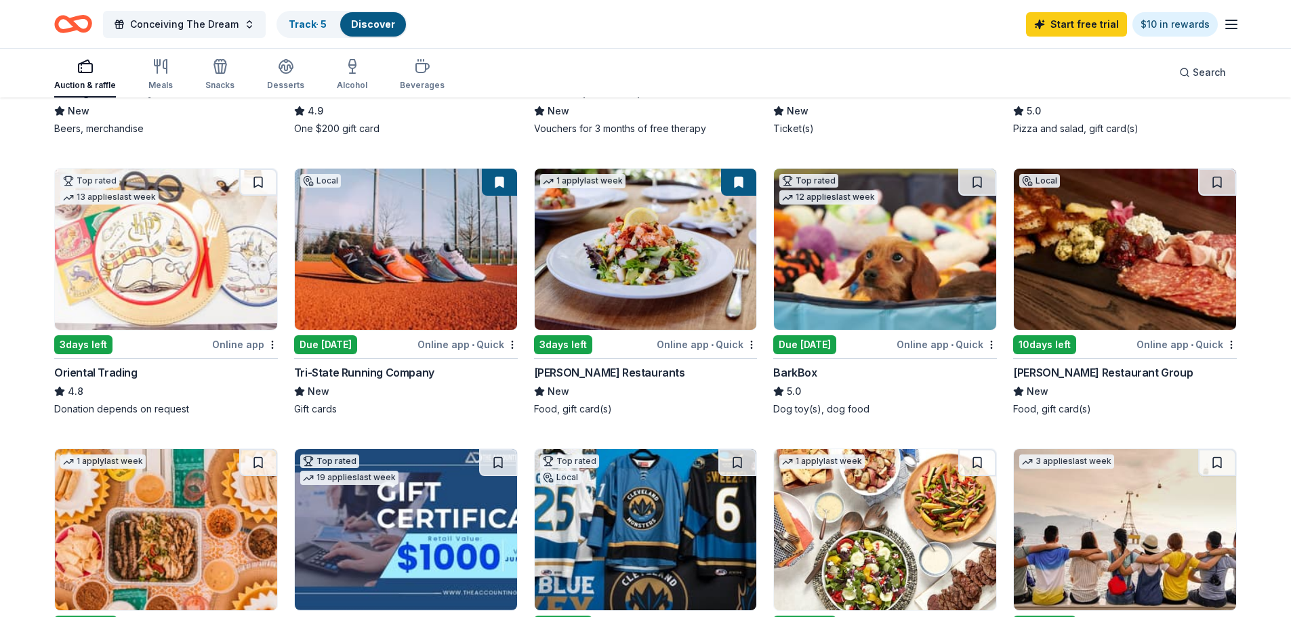
scroll to position [452, 0]
